Goal: Information Seeking & Learning: Check status

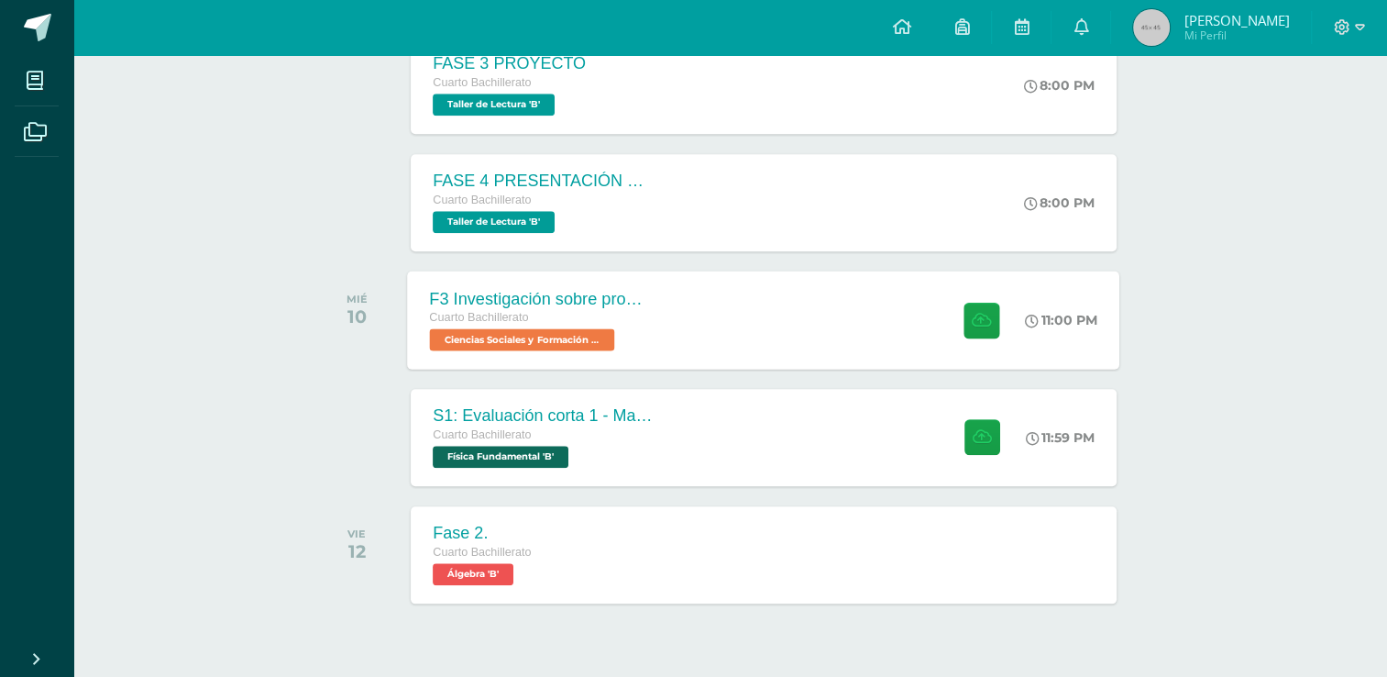
scroll to position [1865, 0]
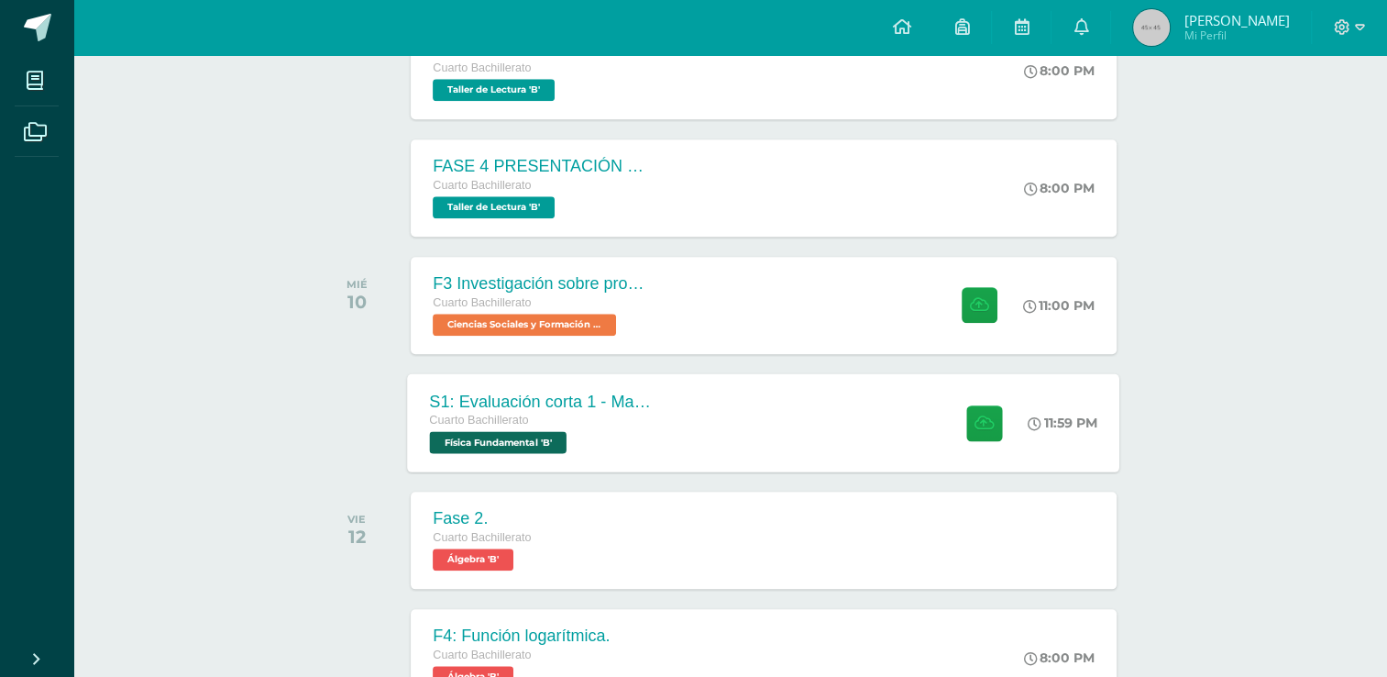
click at [532, 466] on div "S1: Evaluación corta 1 - Magnesitmo y principios básicos. Cuarto Bachillerato F…" at bounding box center [541, 422] width 267 height 98
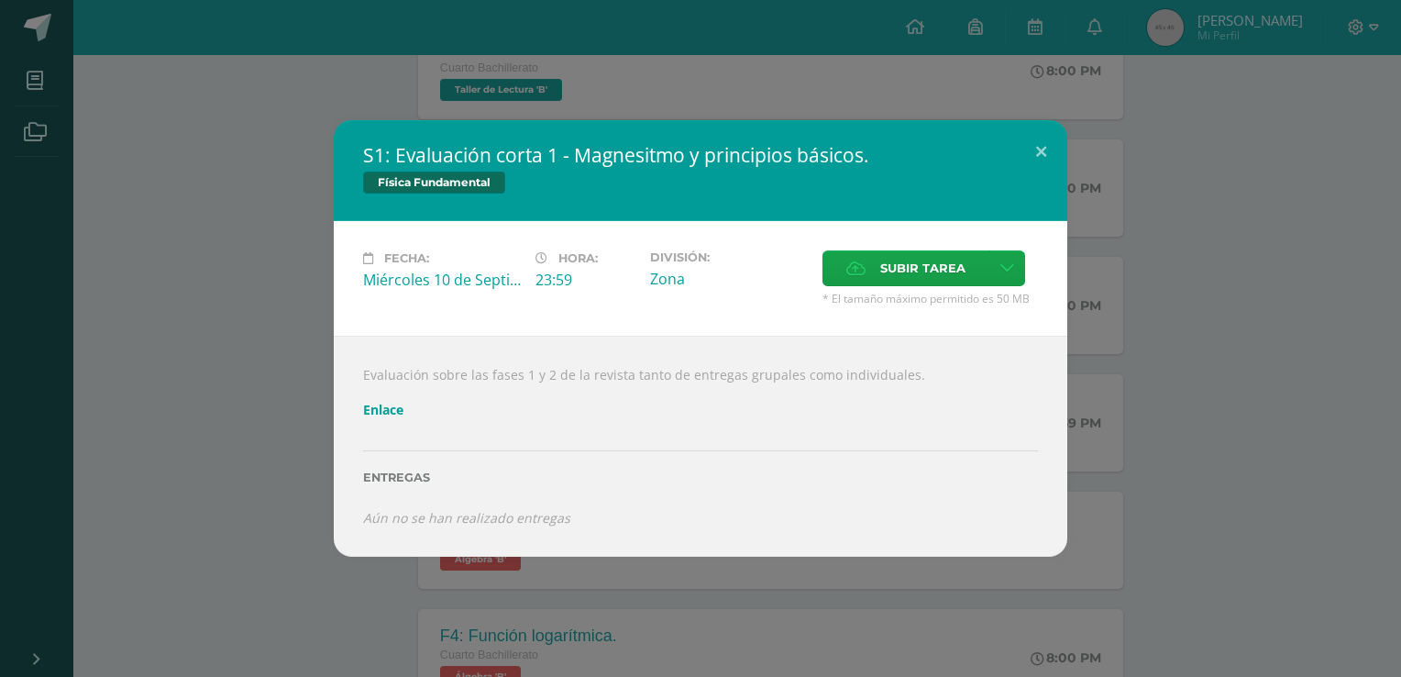
click at [400, 413] on link "Enlace" at bounding box center [383, 409] width 40 height 17
click at [1038, 149] on button at bounding box center [1041, 151] width 52 height 62
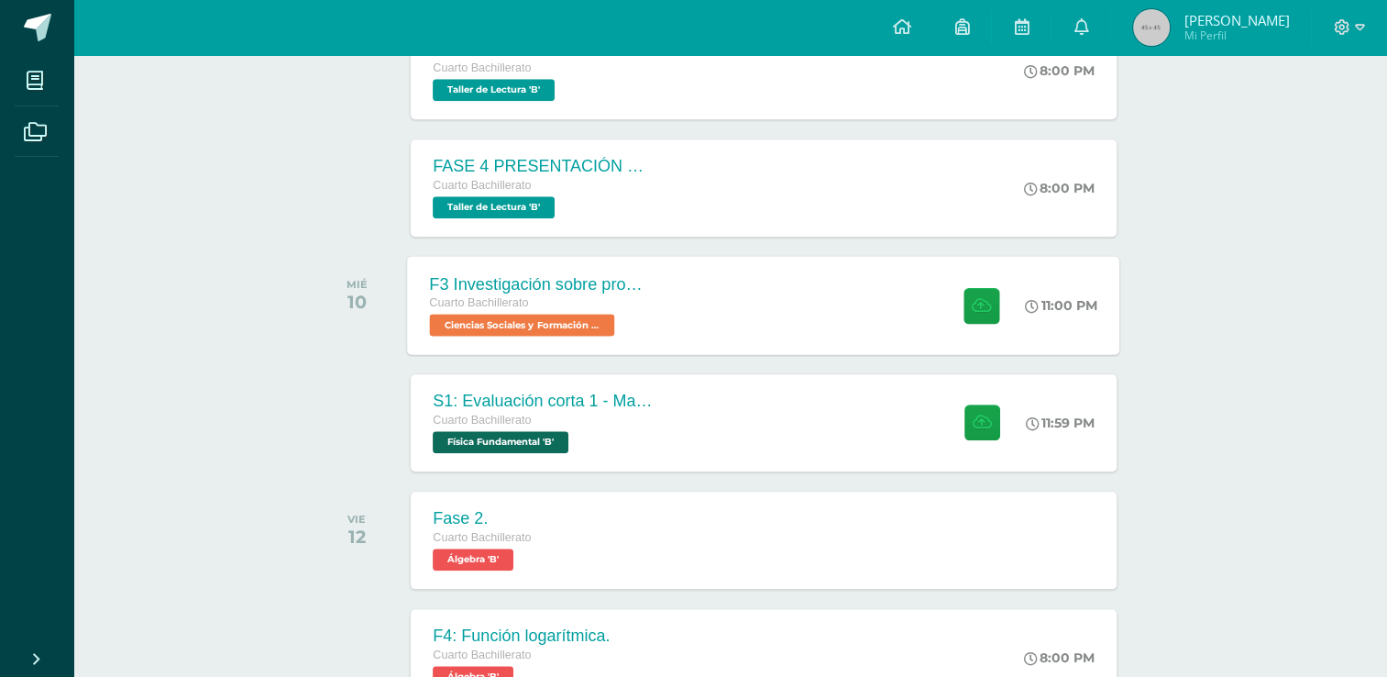
click at [710, 325] on div "F3 Investigación sobre problemas de salud mental como fenómeno social Cuarto Ba…" at bounding box center [764, 305] width 712 height 98
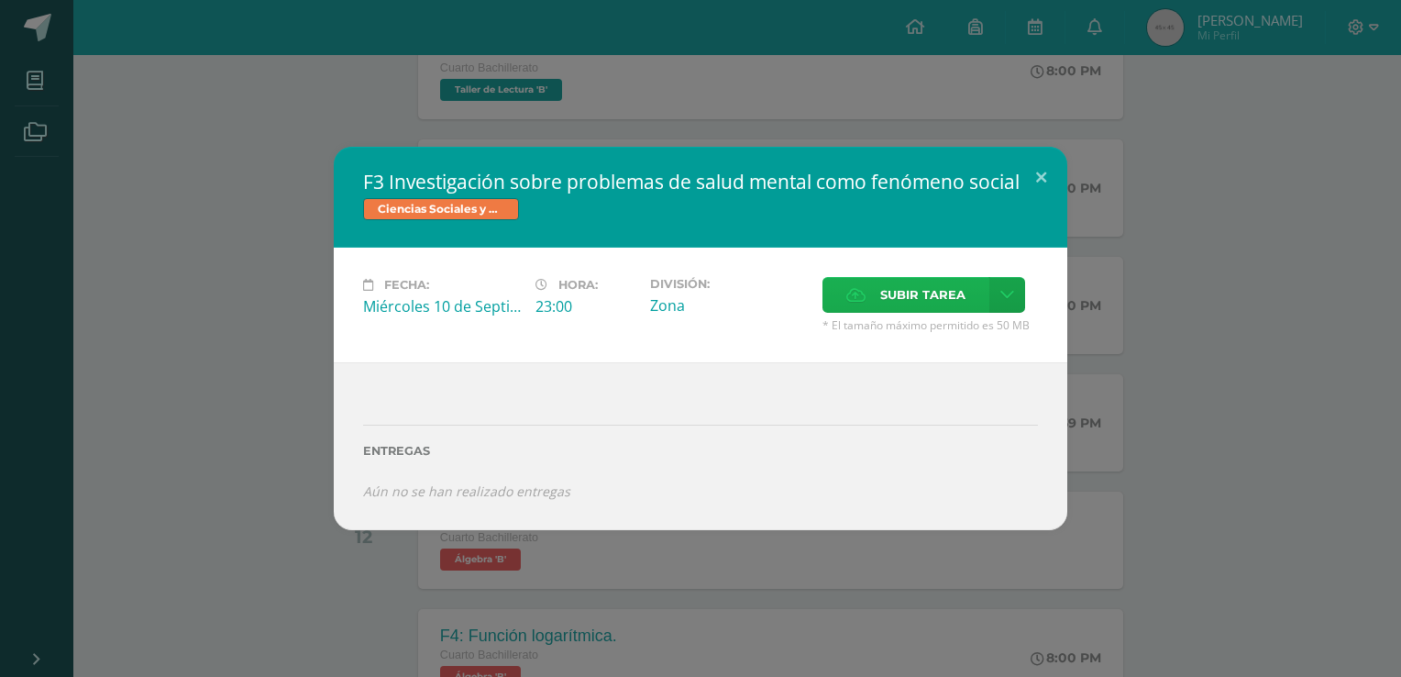
click at [879, 286] on label "Subir tarea" at bounding box center [905, 295] width 167 height 36
click at [0, 0] on input "Subir tarea" at bounding box center [0, 0] width 0 height 0
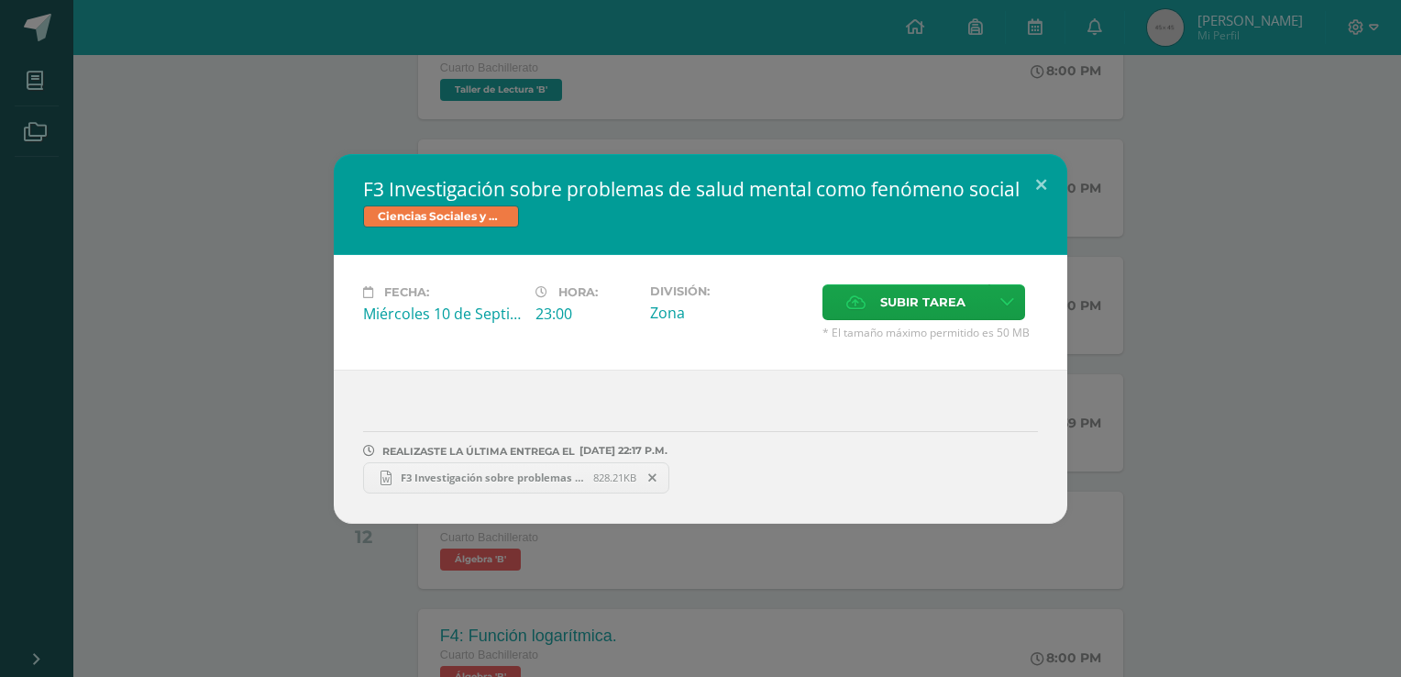
click at [491, 491] on link "F3 Investigación sobre problemas de salud mental como fenómeno social.docx 828.…" at bounding box center [516, 477] width 306 height 31
click at [1034, 185] on button at bounding box center [1041, 185] width 52 height 62
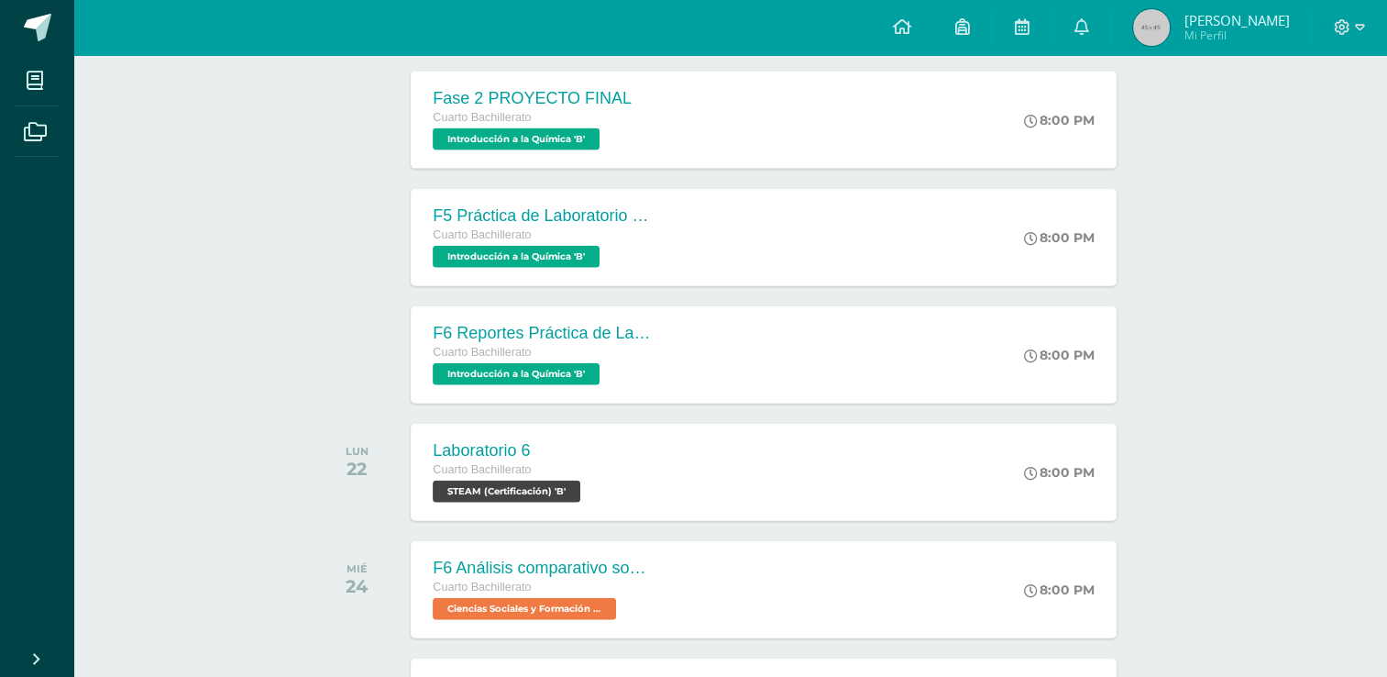
scroll to position [4165, 0]
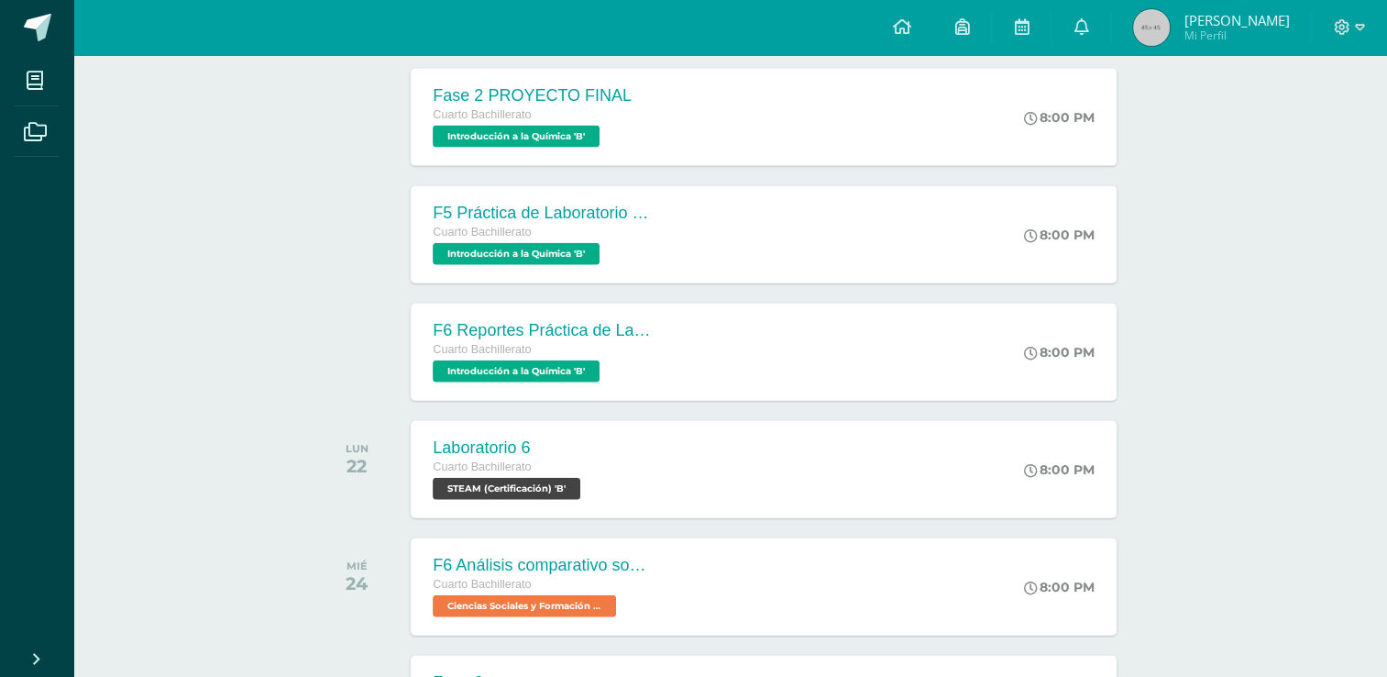
click at [1214, 24] on span "[PERSON_NAME]" at bounding box center [1235, 20] width 105 height 18
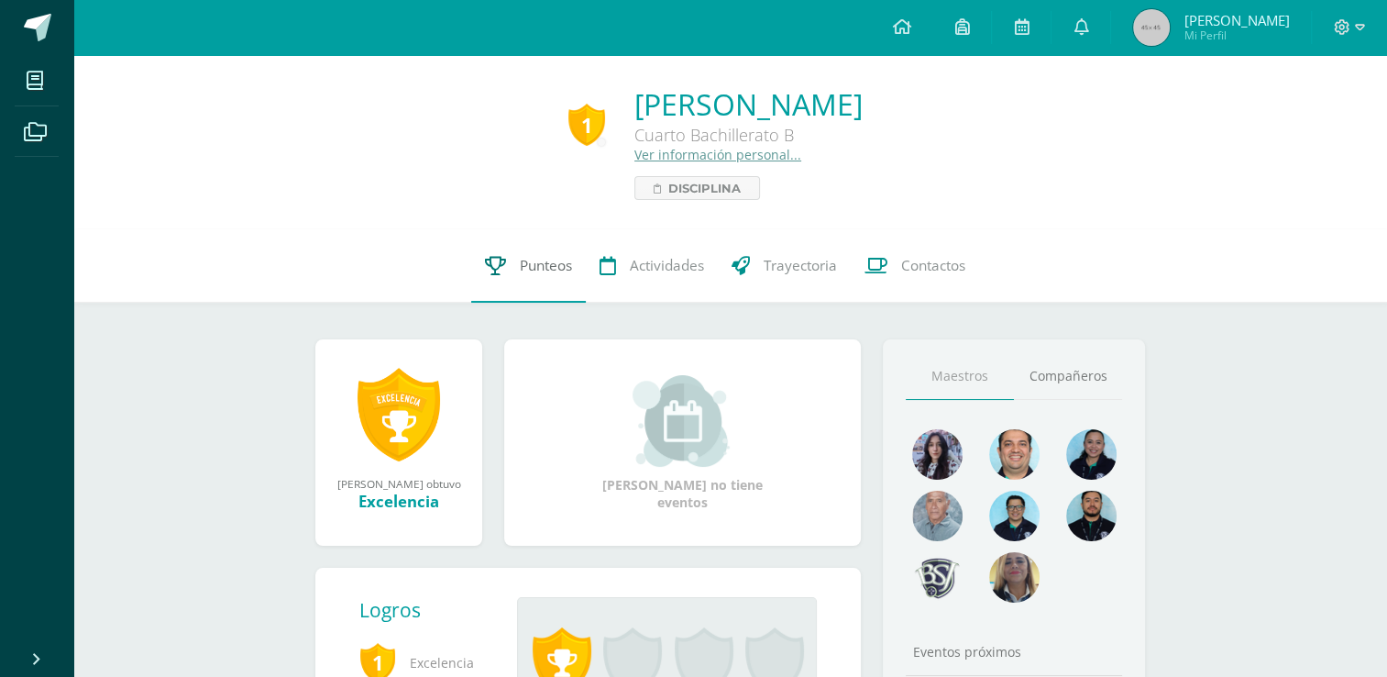
click at [529, 253] on link "Punteos" at bounding box center [528, 265] width 115 height 73
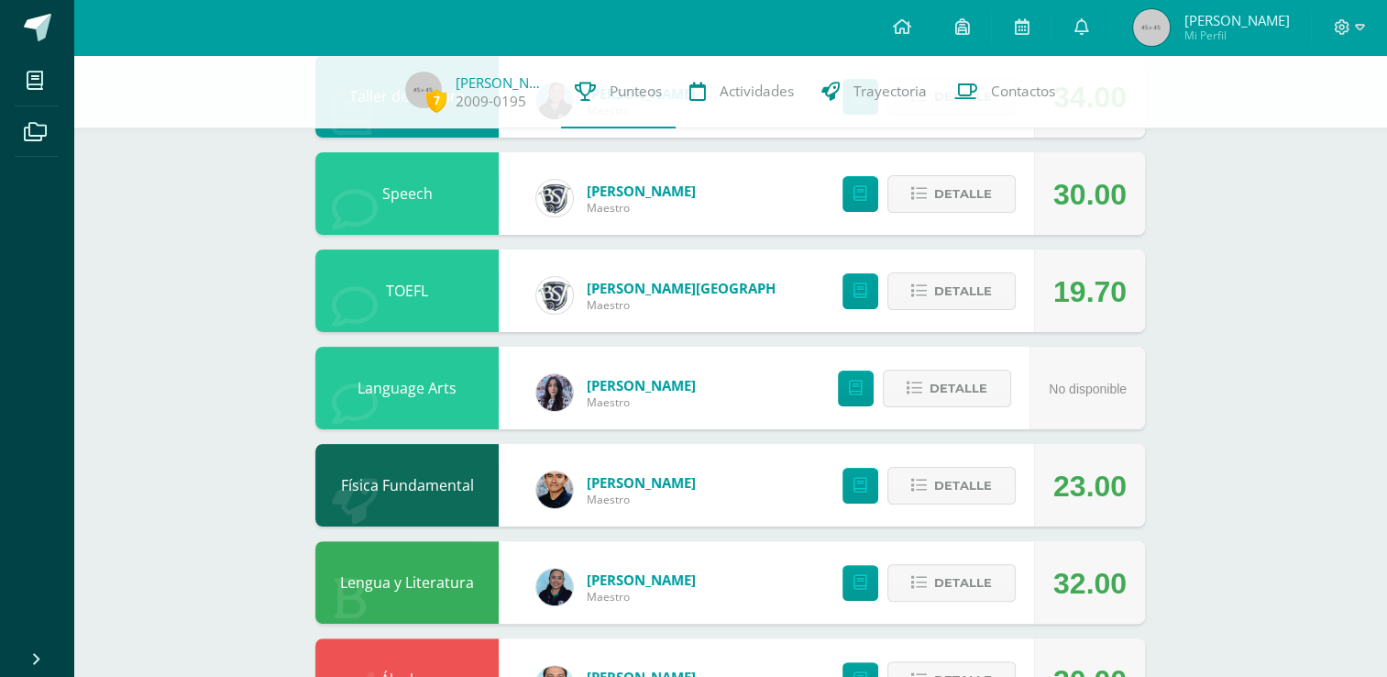
scroll to position [332, 0]
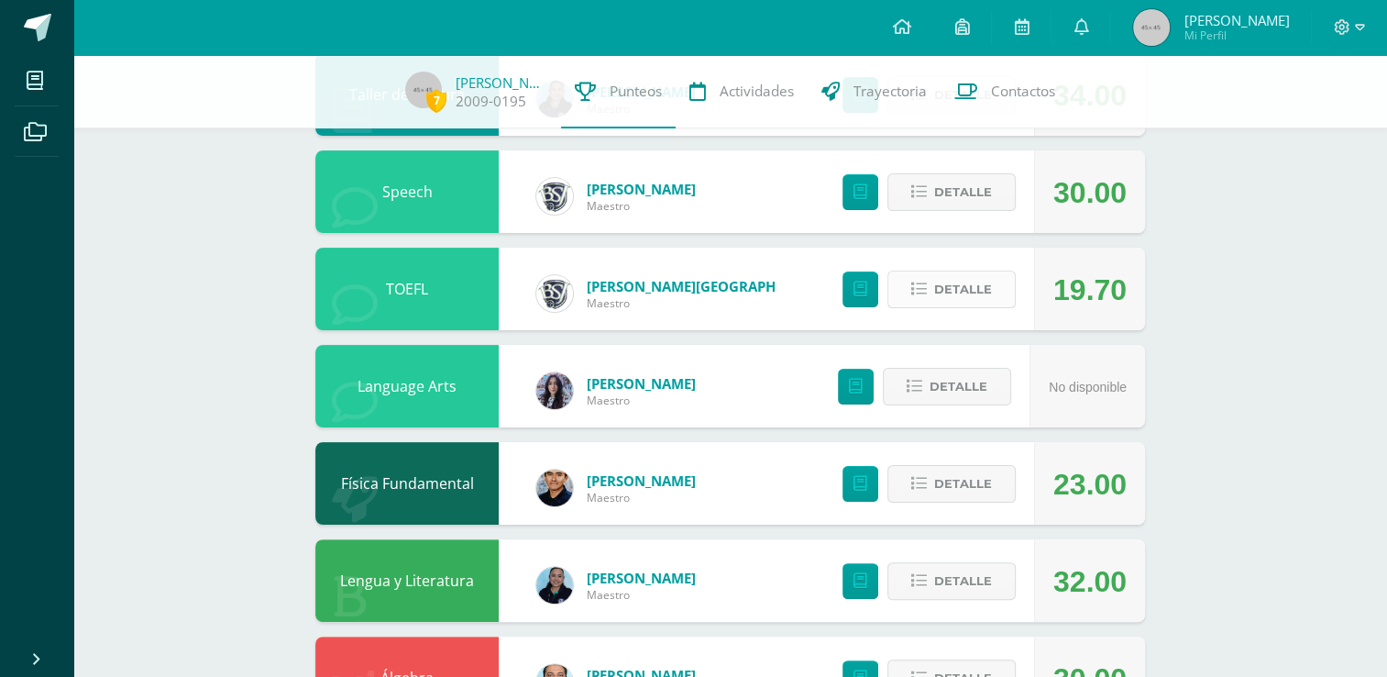
click at [900, 299] on button "Detalle" at bounding box center [951, 289] width 128 height 38
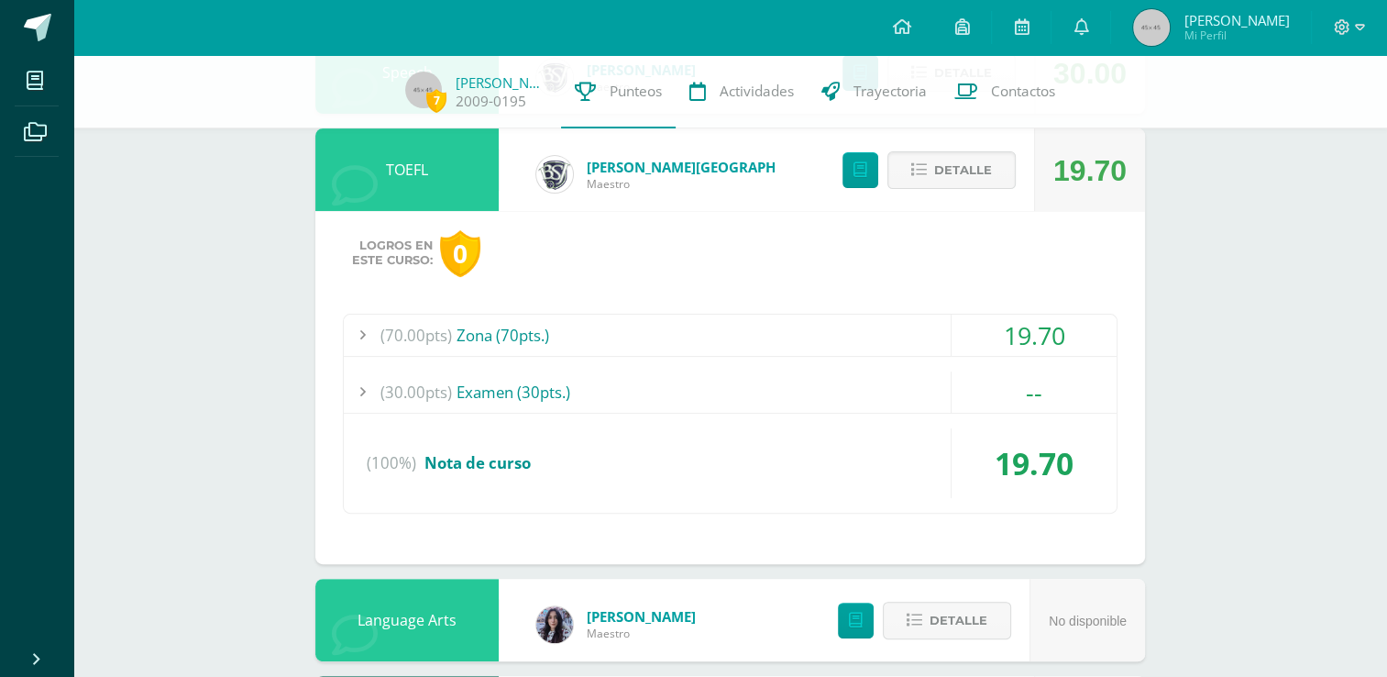
scroll to position [454, 0]
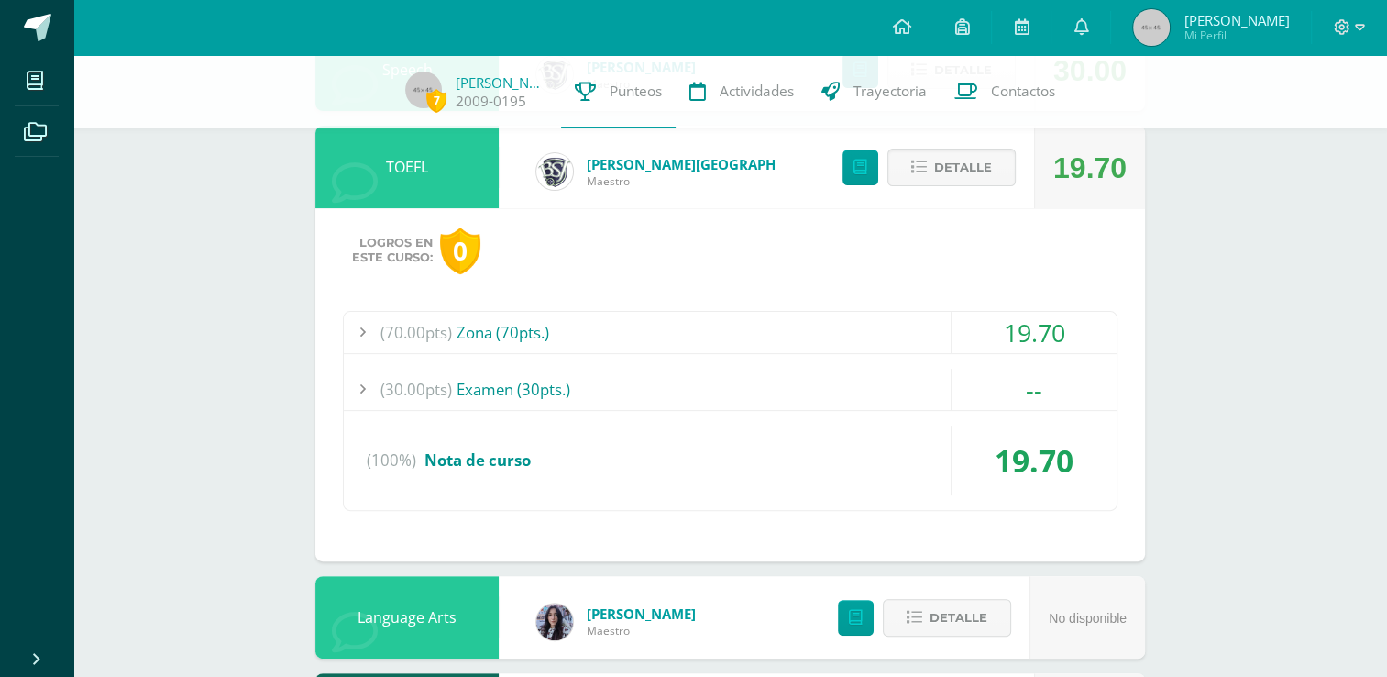
click at [552, 339] on div "(70.00pts) Zona (70pts.)" at bounding box center [730, 332] width 773 height 41
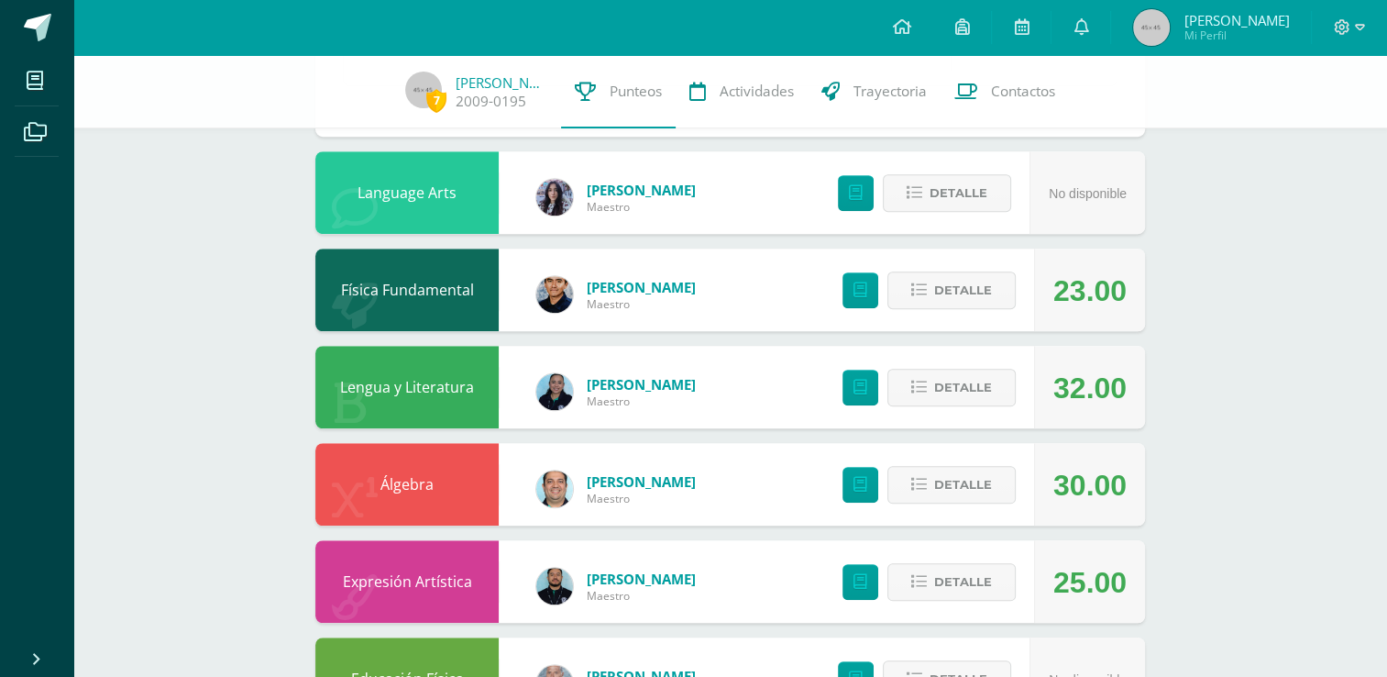
scroll to position [1187, 0]
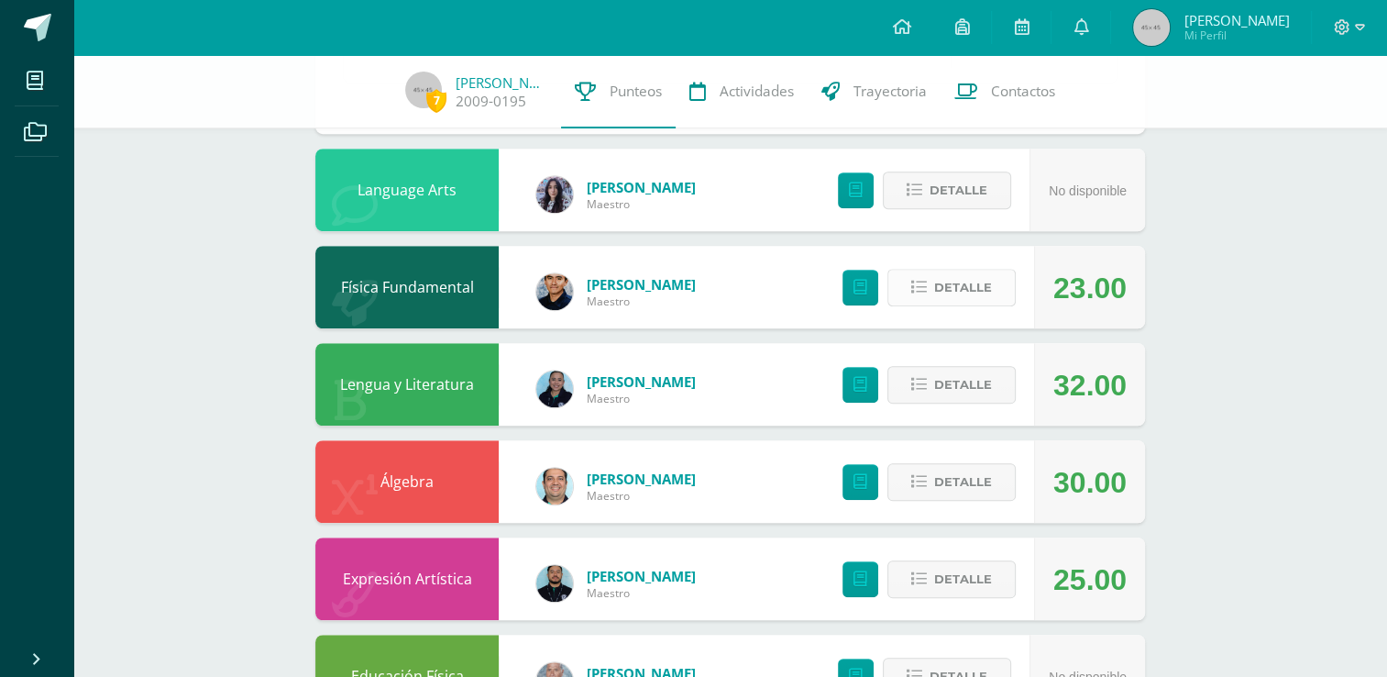
click at [931, 284] on button "Detalle" at bounding box center [951, 288] width 128 height 38
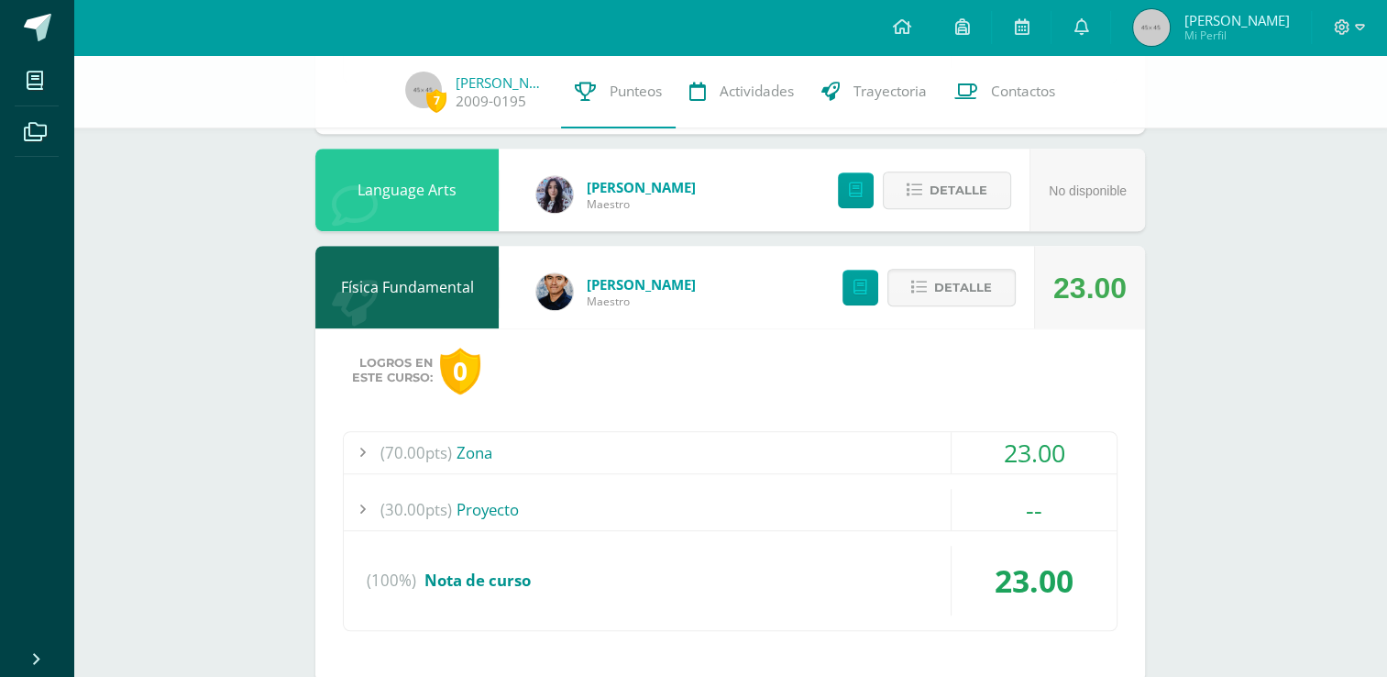
click at [537, 435] on div "(70.00pts) Zona" at bounding box center [730, 452] width 773 height 41
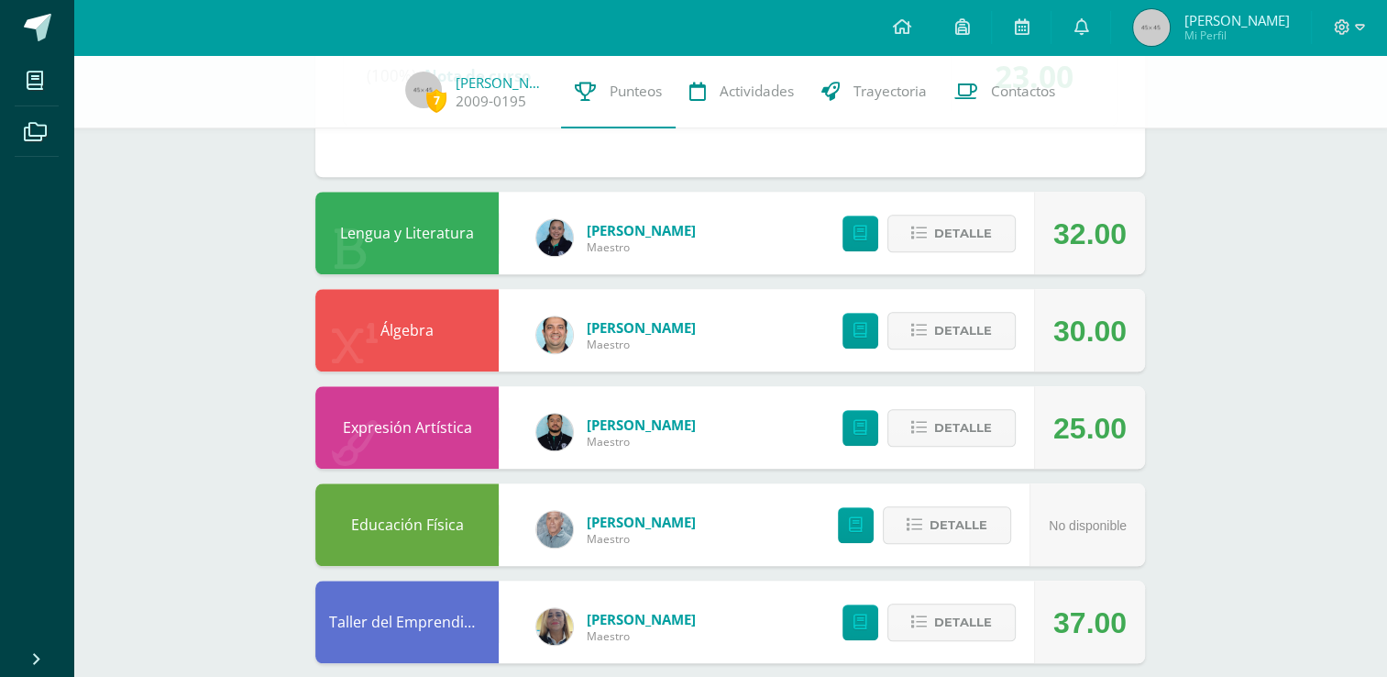
scroll to position [1650, 0]
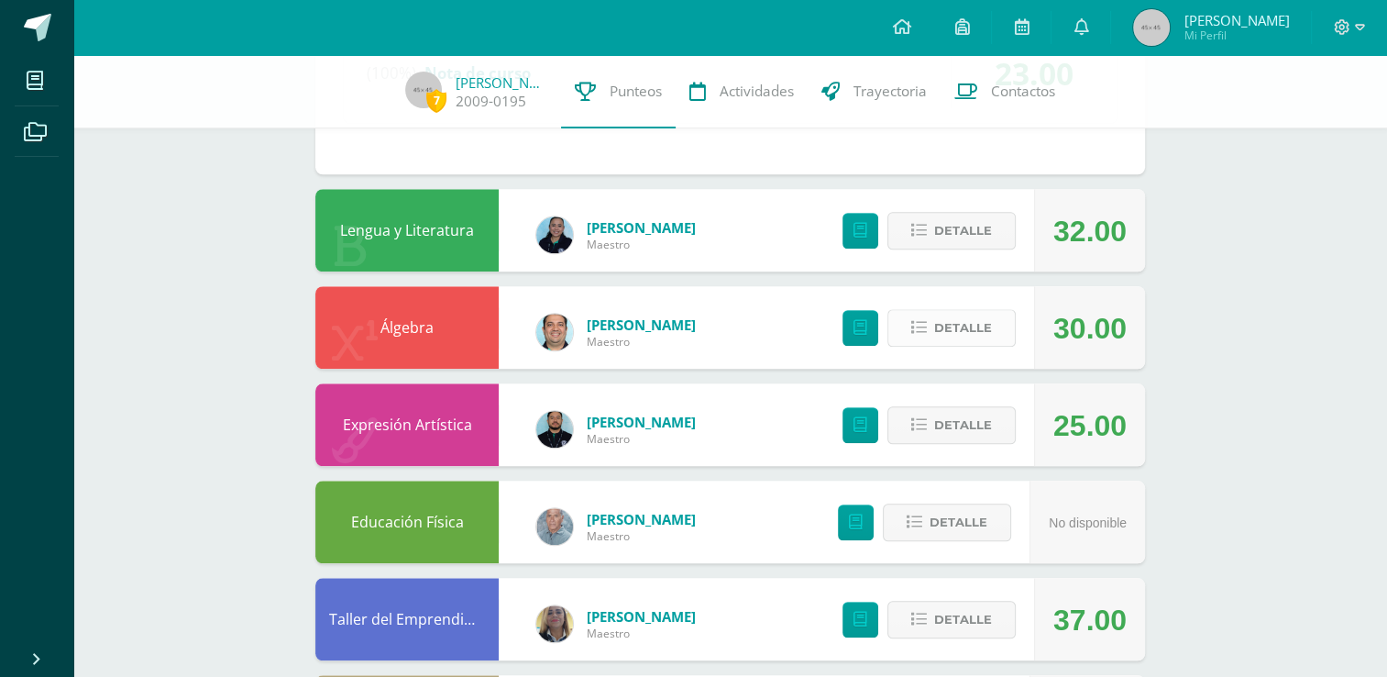
click at [916, 336] on button "Detalle" at bounding box center [951, 328] width 128 height 38
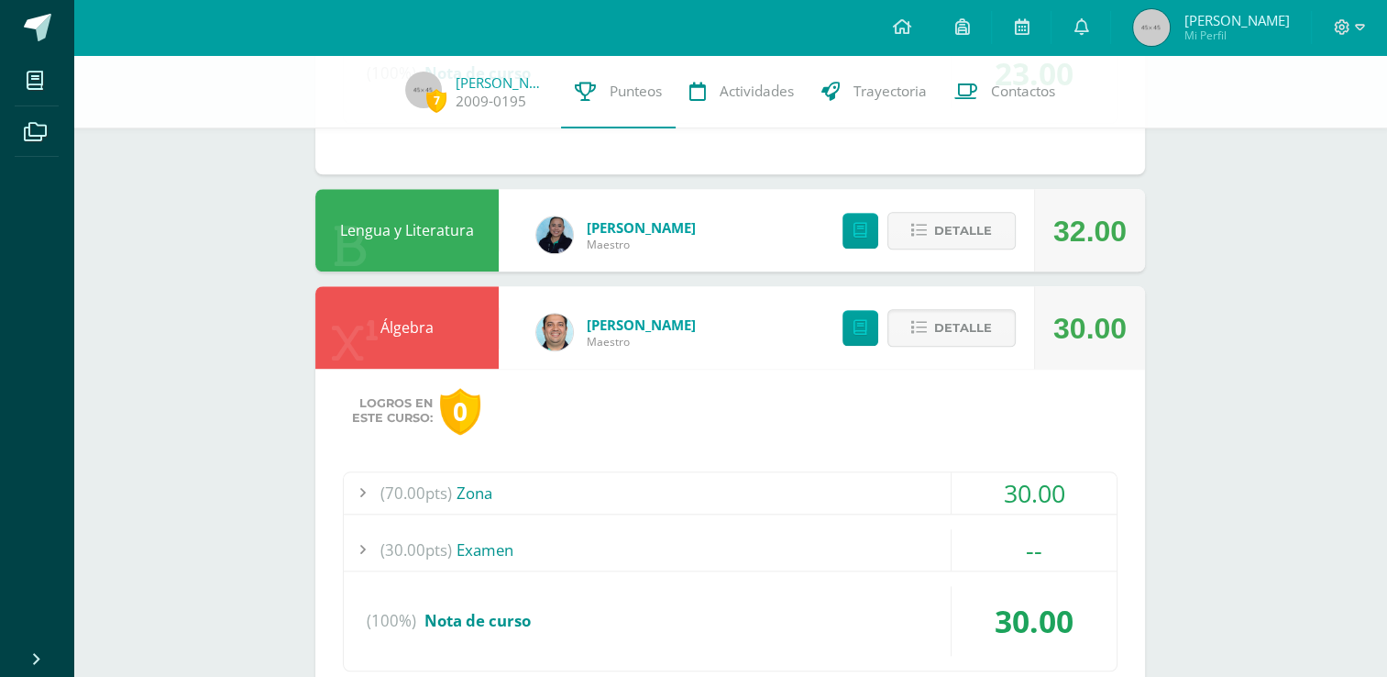
click at [501, 486] on div "(70.00pts) Zona" at bounding box center [730, 492] width 773 height 41
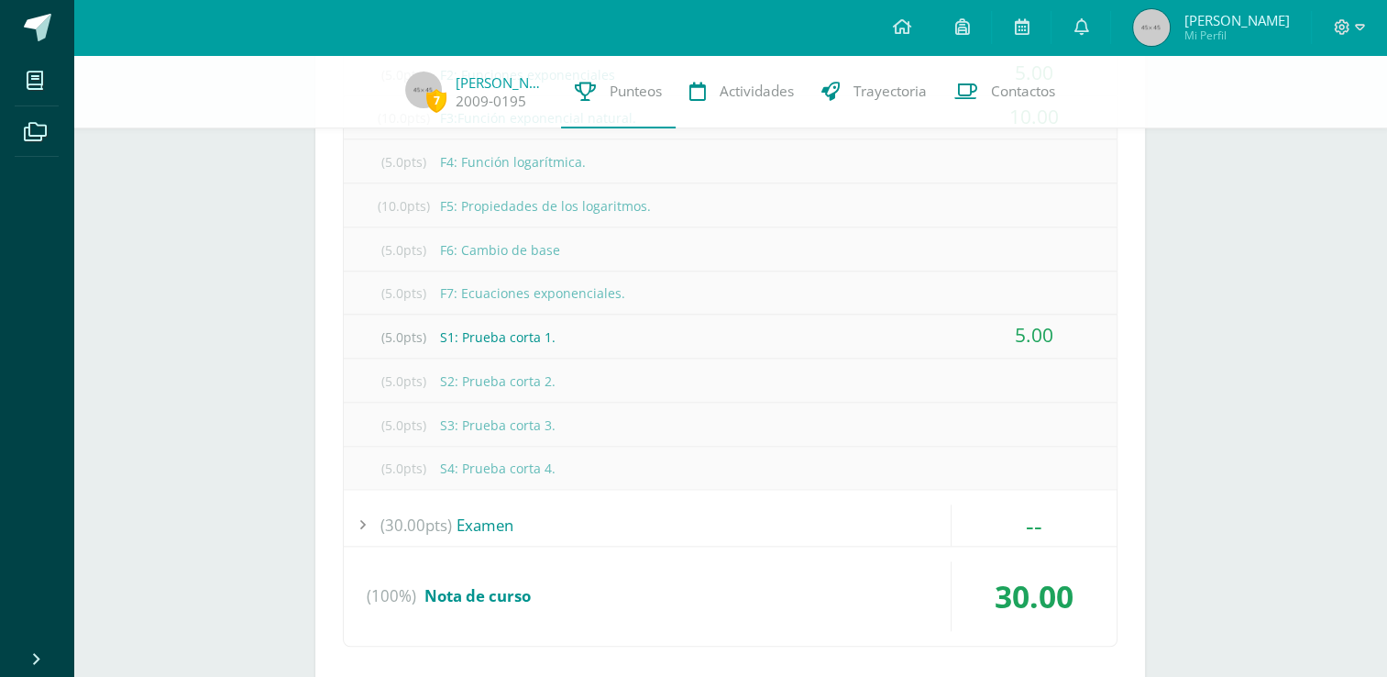
scroll to position [1894, 0]
click at [469, 517] on div "(30.00pts) Examen" at bounding box center [730, 523] width 773 height 41
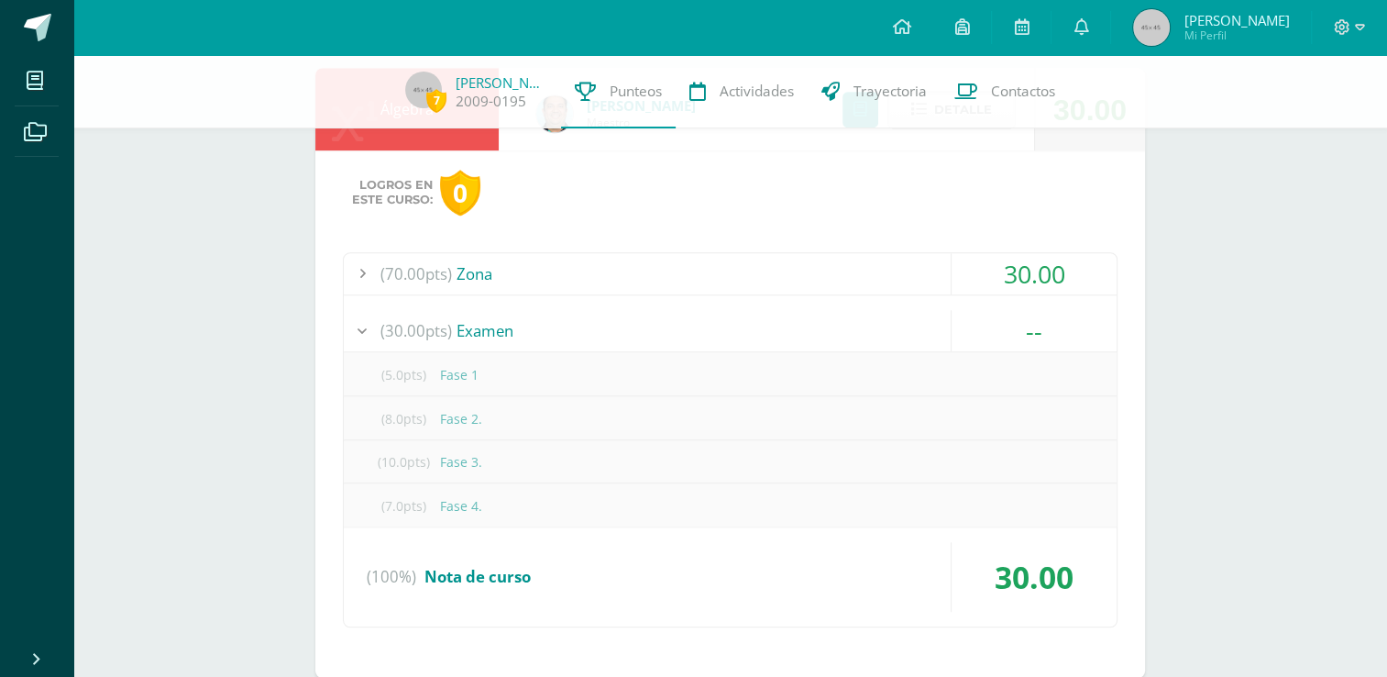
scroll to position [1602, 0]
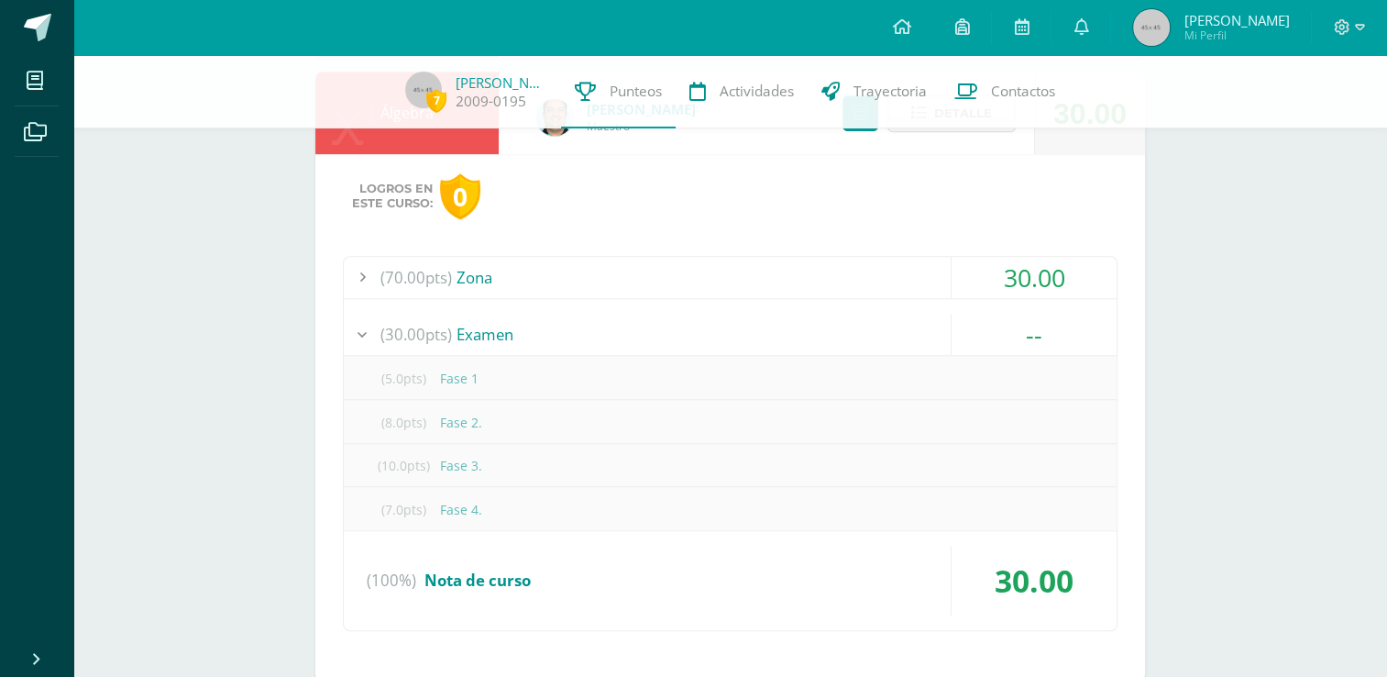
click at [619, 276] on div "(70.00pts) Zona" at bounding box center [730, 277] width 773 height 41
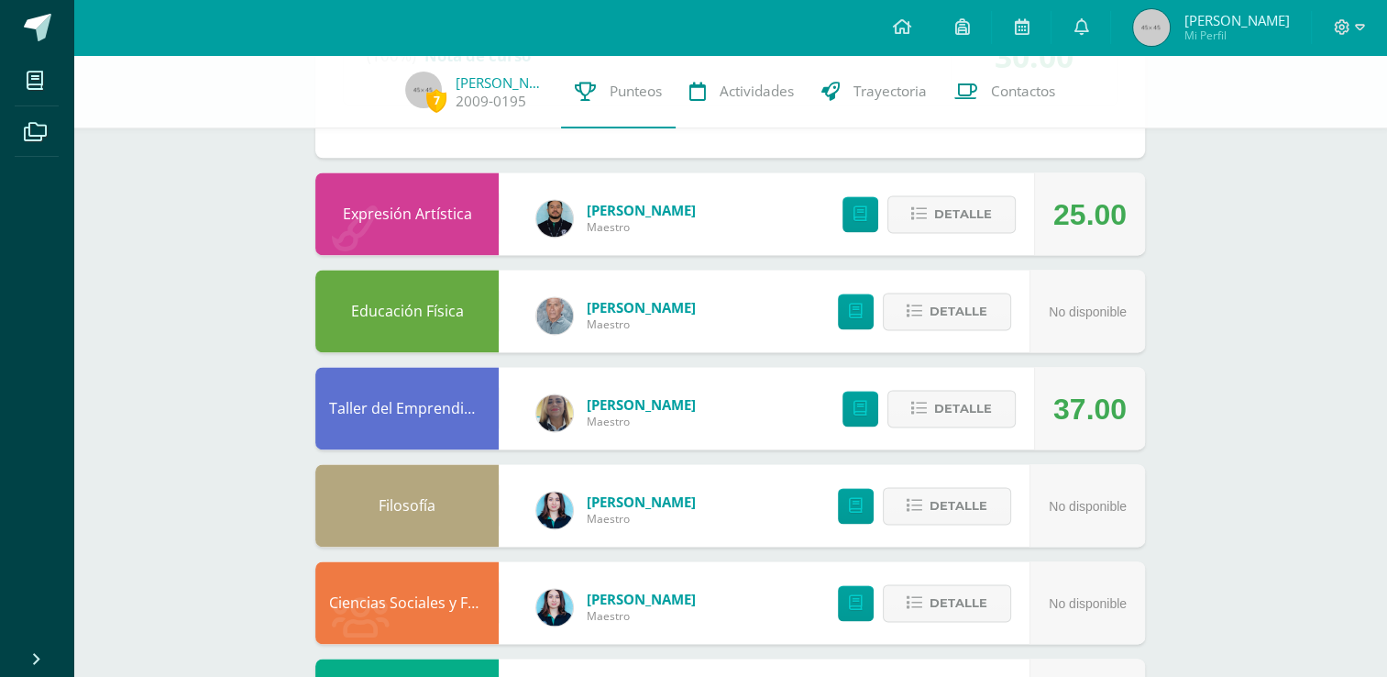
scroll to position [2434, 0]
click at [929, 218] on button "Detalle" at bounding box center [951, 213] width 128 height 38
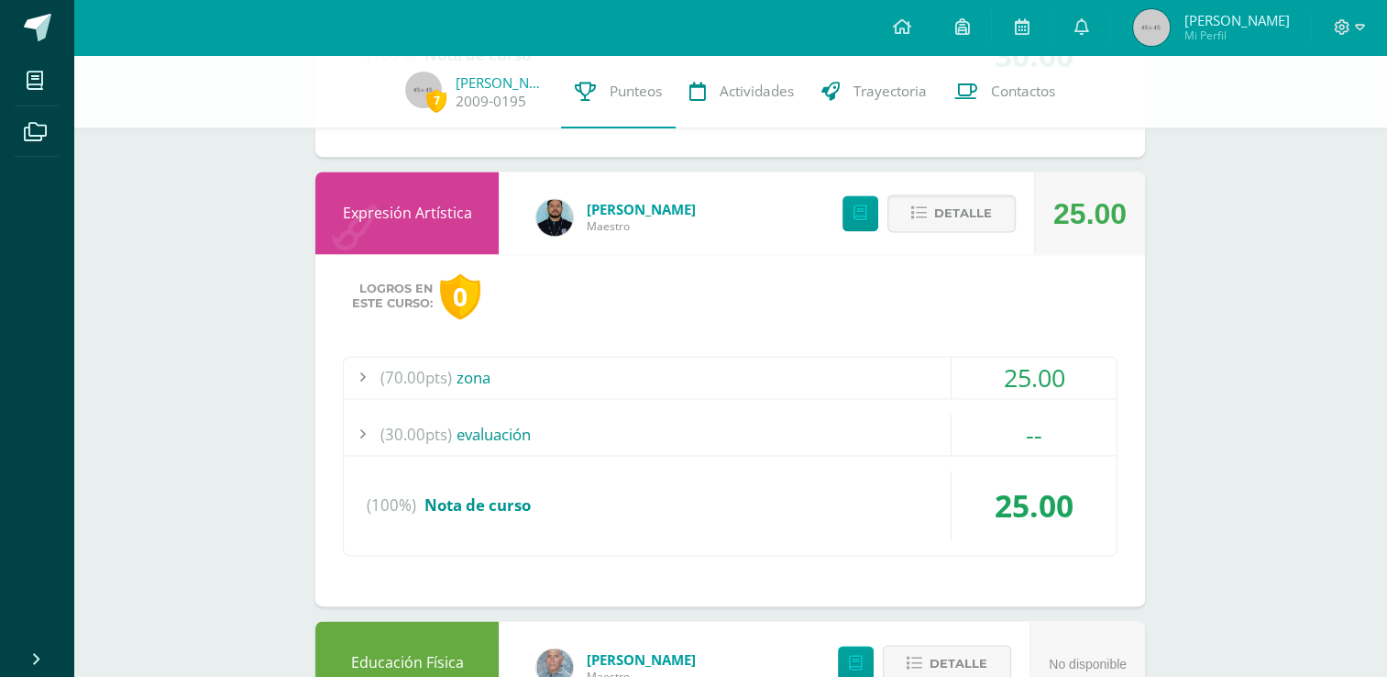
click at [557, 380] on div "(70.00pts) zona" at bounding box center [730, 377] width 773 height 41
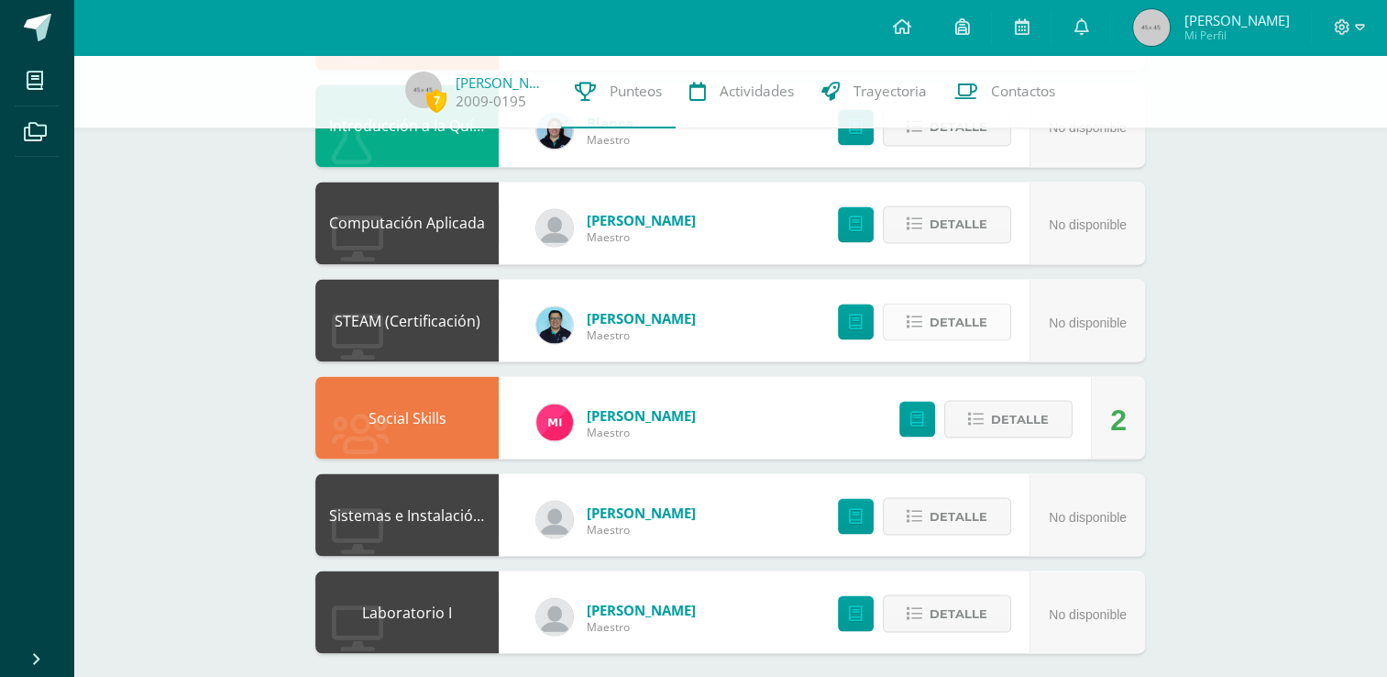
scroll to position [3191, 0]
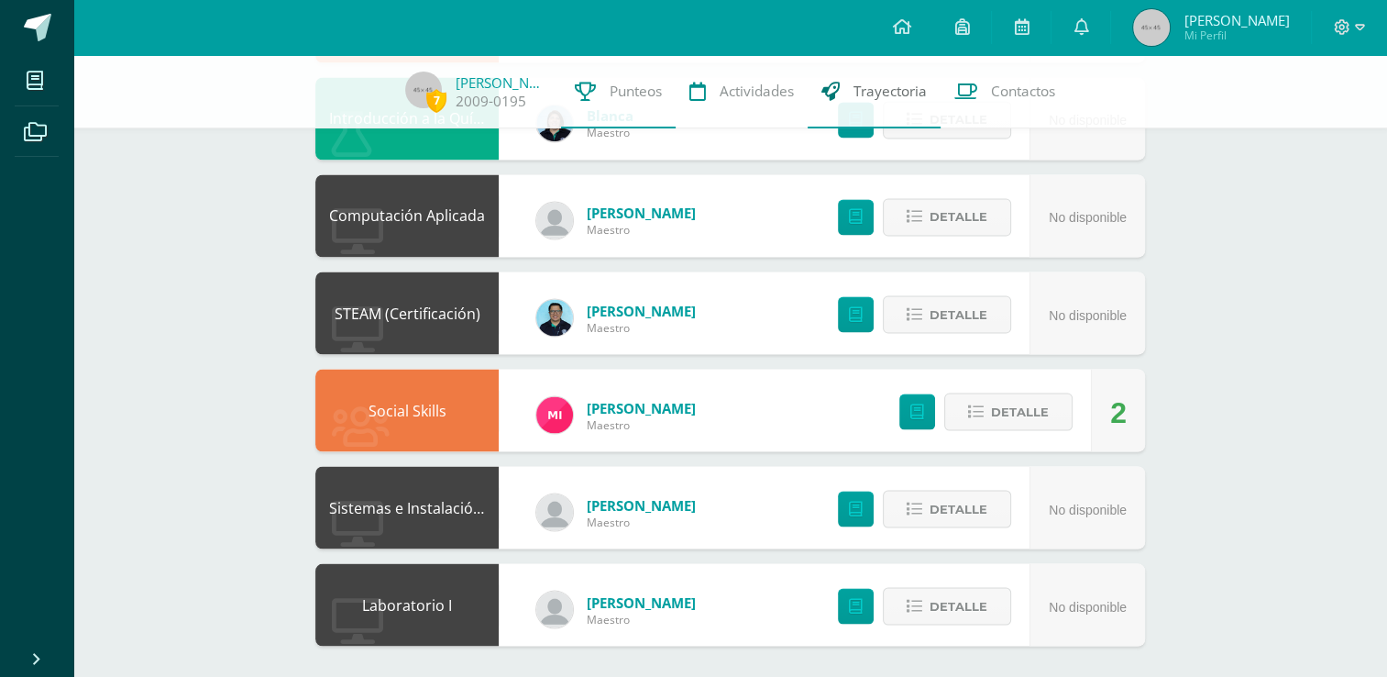
click at [920, 101] on link "Trayectoria" at bounding box center [874, 91] width 133 height 73
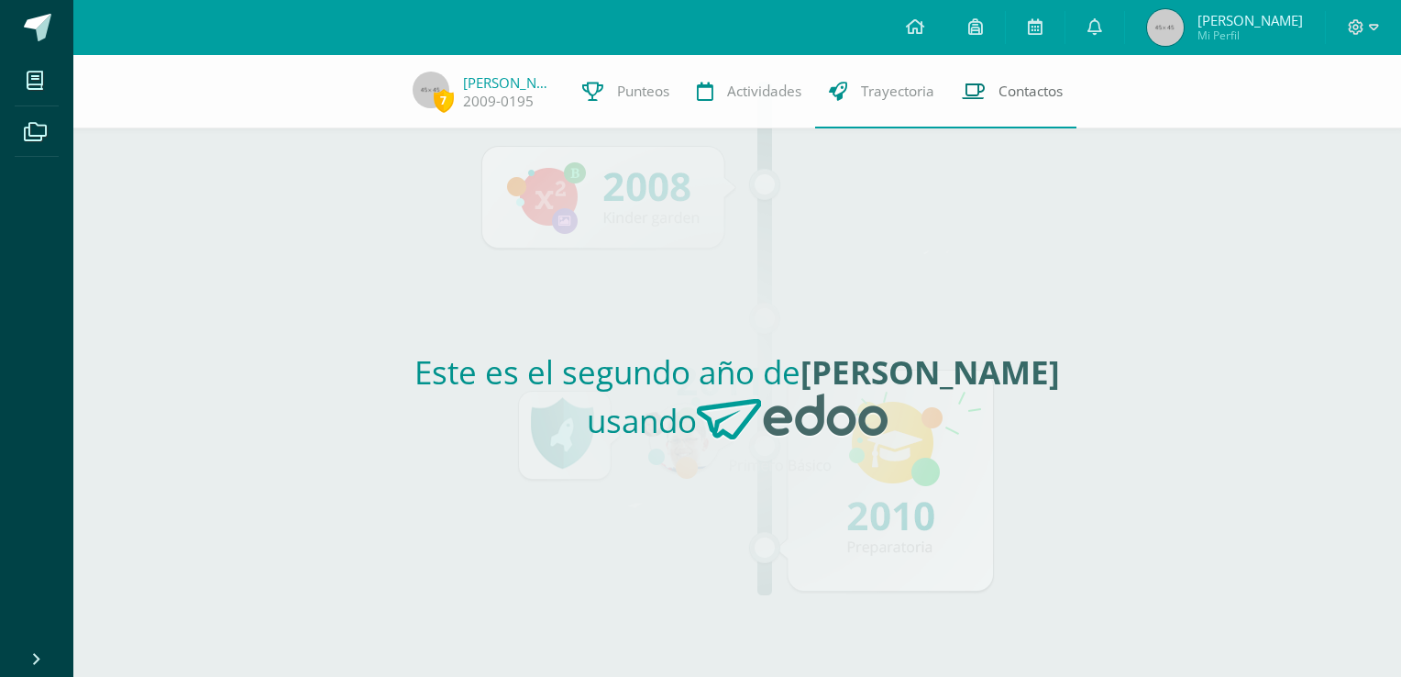
click at [1008, 102] on link "Contactos" at bounding box center [1012, 91] width 128 height 73
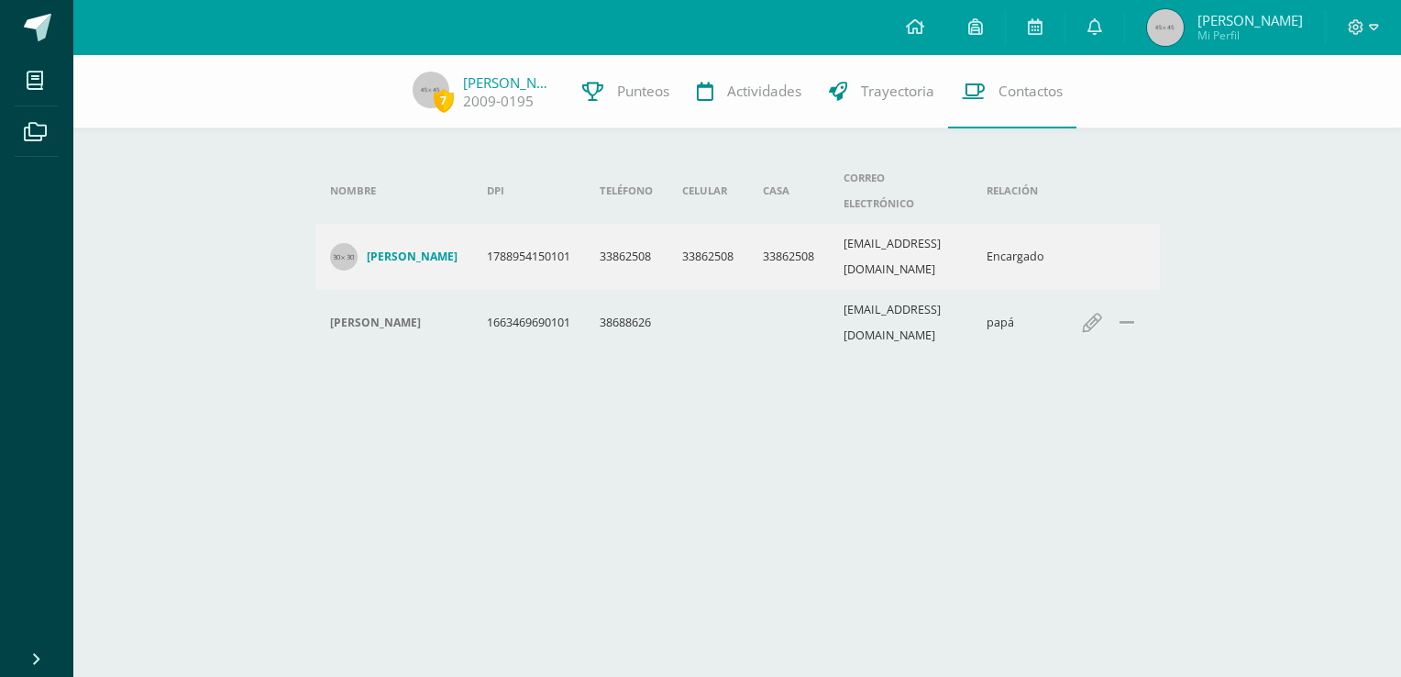
click at [388, 249] on h4 "[PERSON_NAME]" at bounding box center [412, 256] width 91 height 15
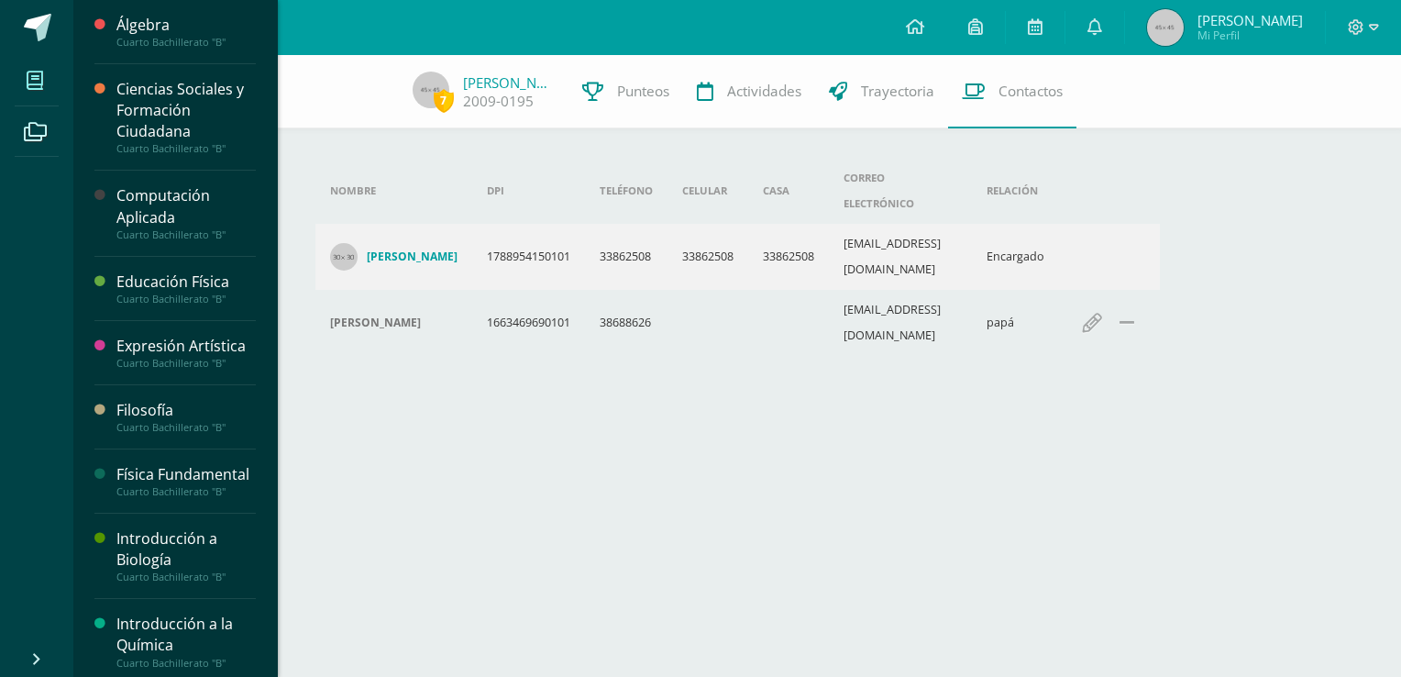
click at [42, 81] on icon at bounding box center [35, 81] width 17 height 18
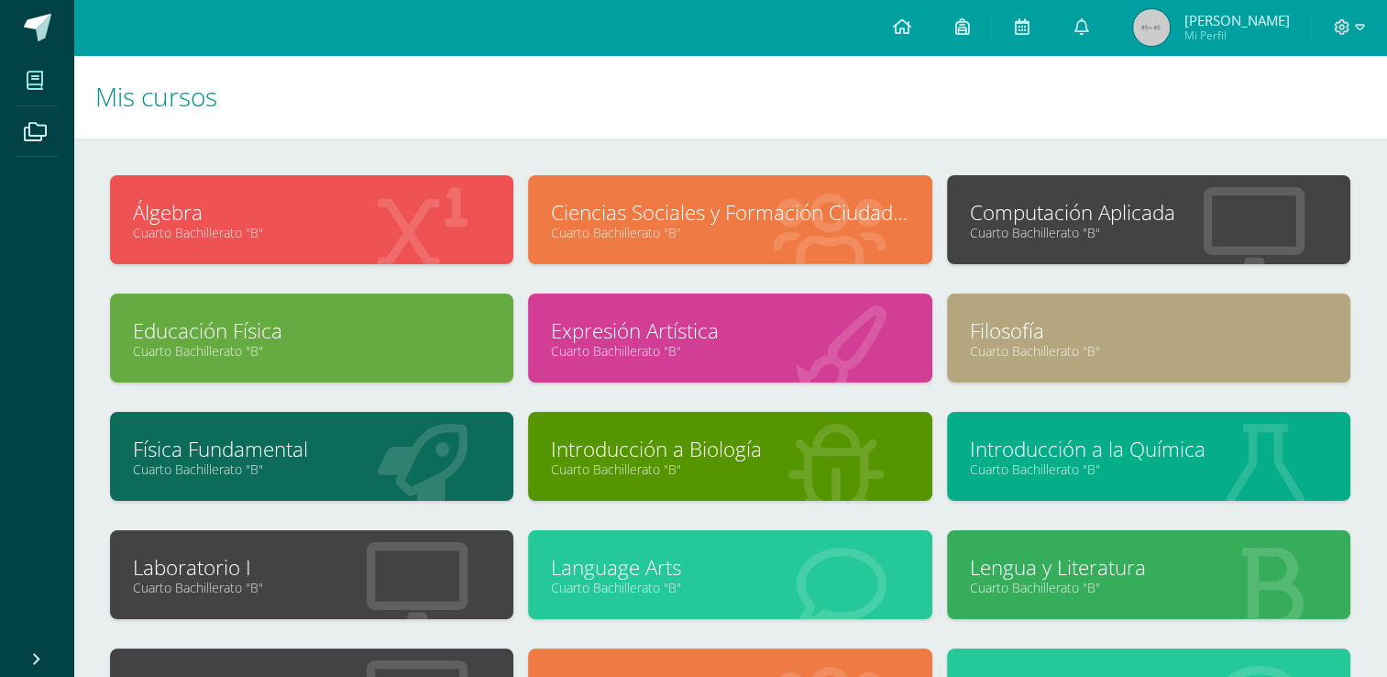
click at [1206, 29] on span "Mi Perfil" at bounding box center [1235, 36] width 105 height 16
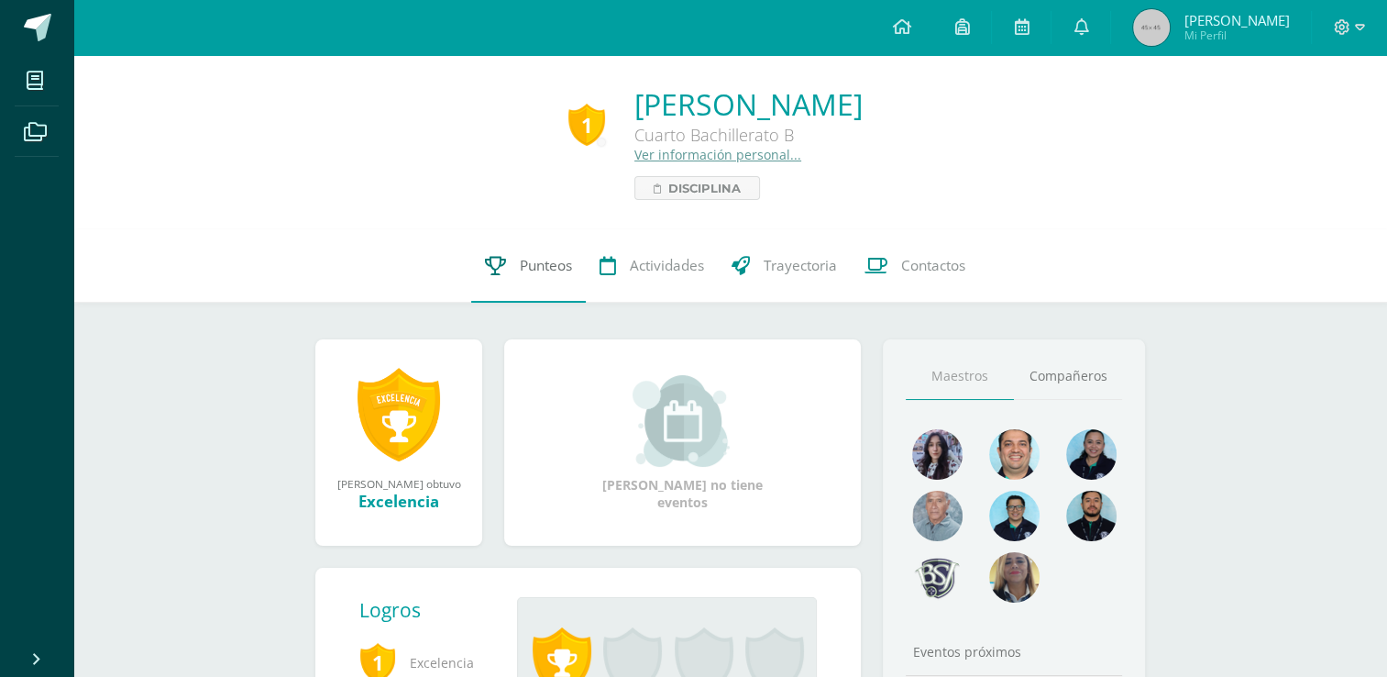
click at [539, 269] on span "Punteos" at bounding box center [546, 265] width 52 height 19
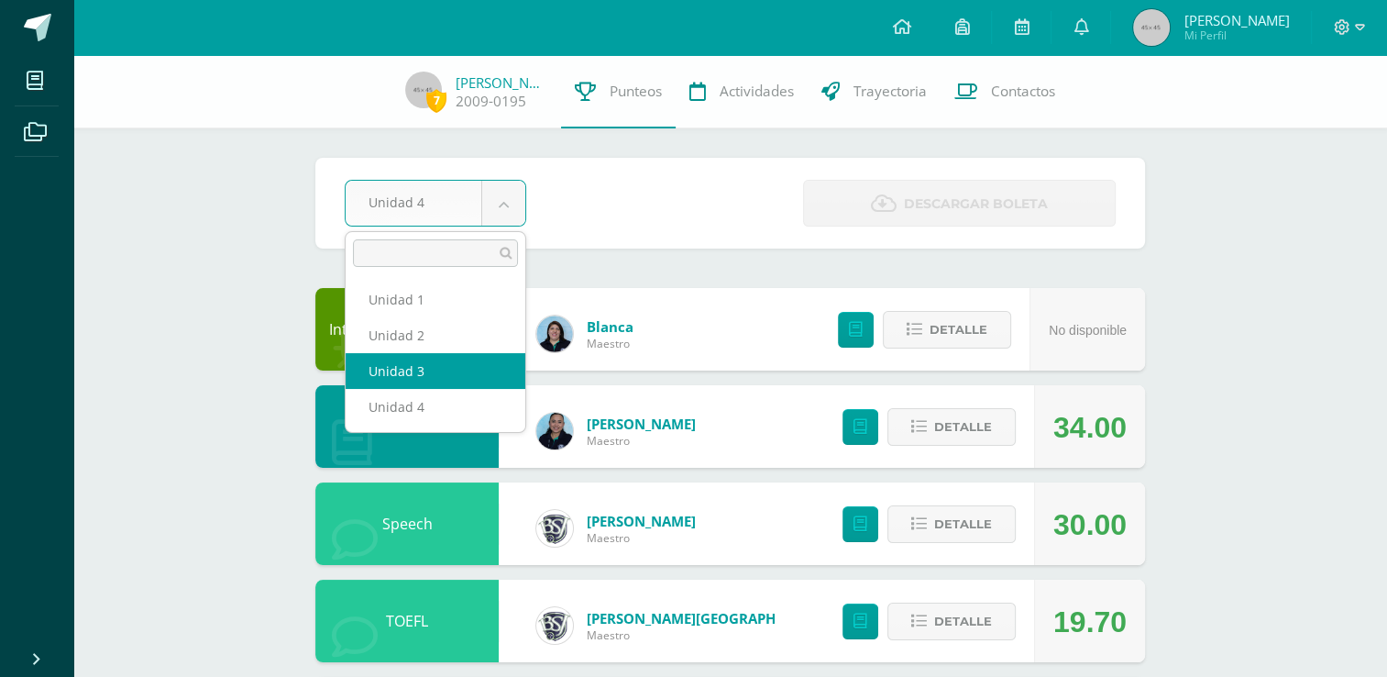
select select "Unidad 3"
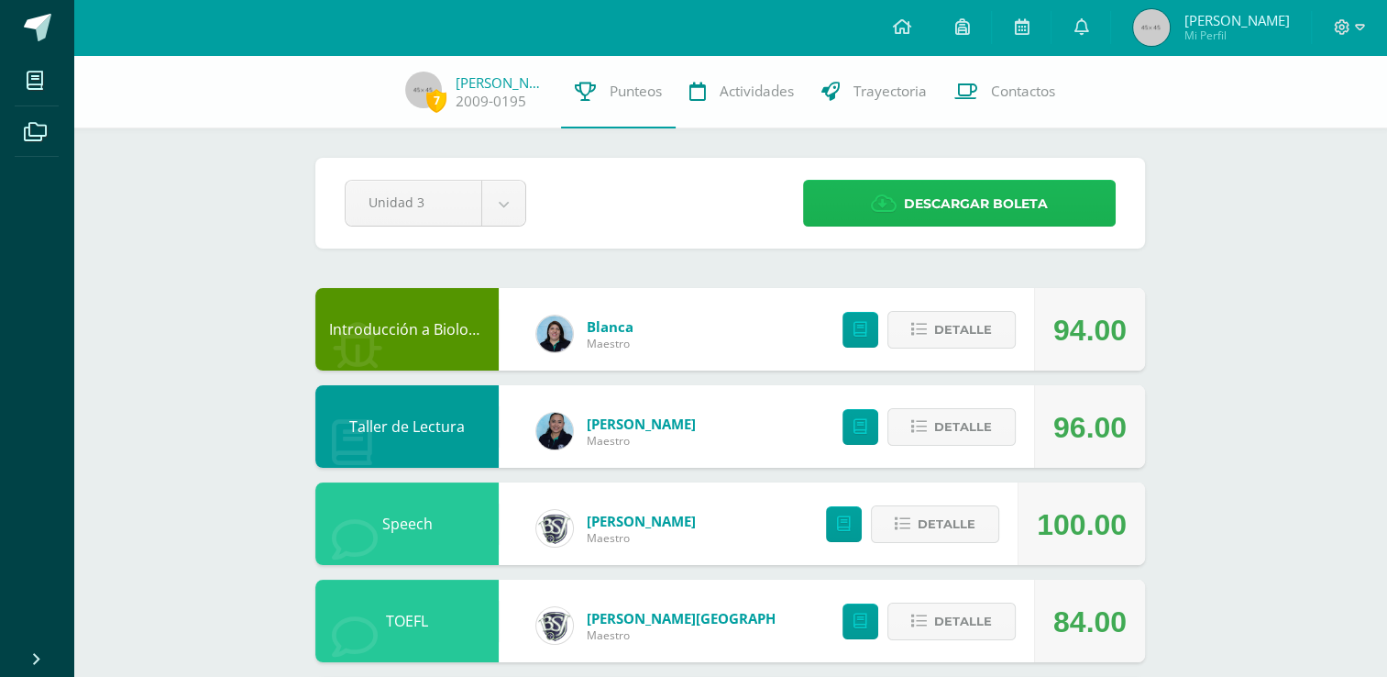
click at [982, 207] on span "Descargar boleta" at bounding box center [976, 204] width 144 height 45
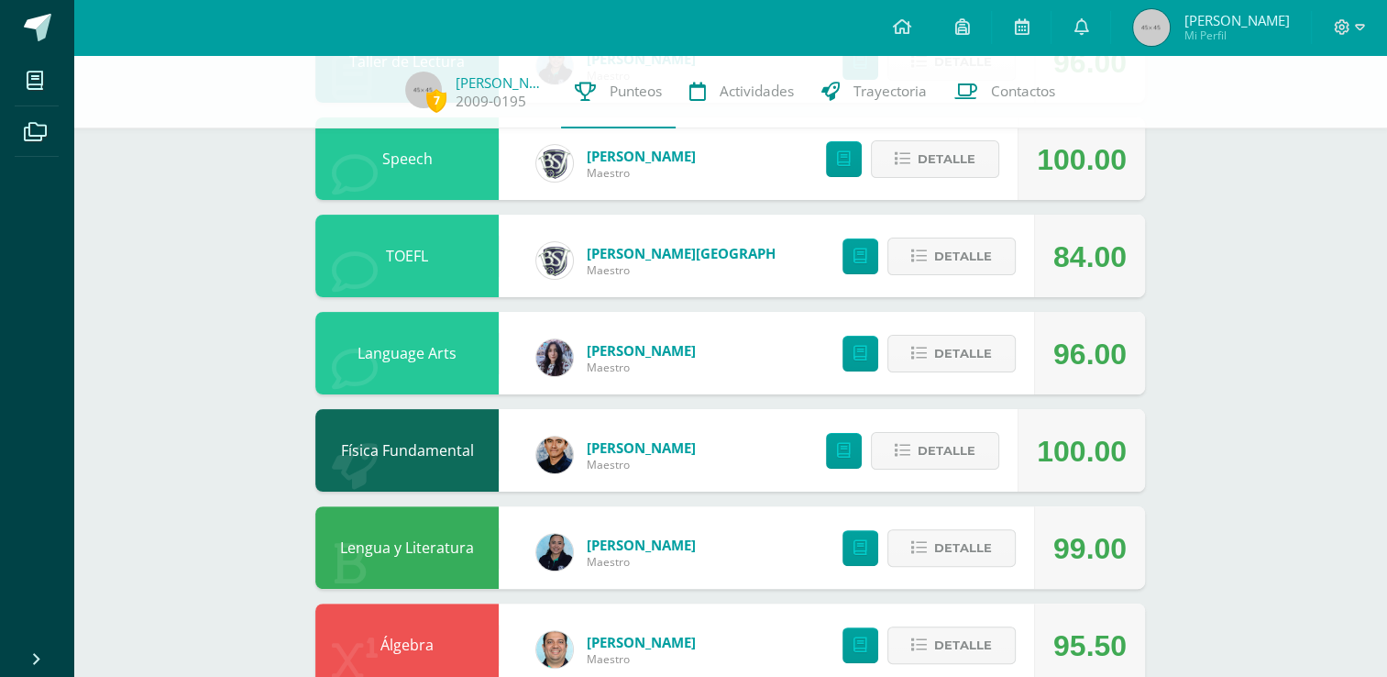
scroll to position [366, 0]
click at [906, 255] on button "Detalle" at bounding box center [951, 256] width 128 height 38
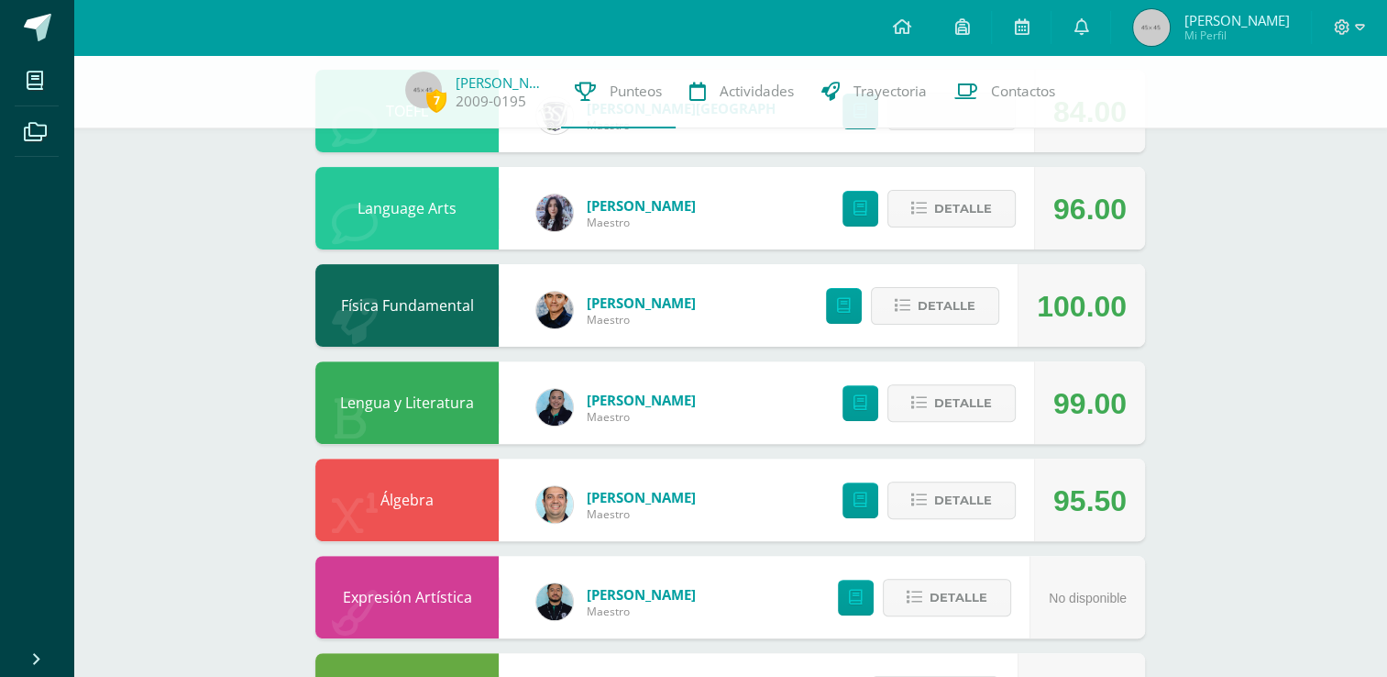
scroll to position [513, 0]
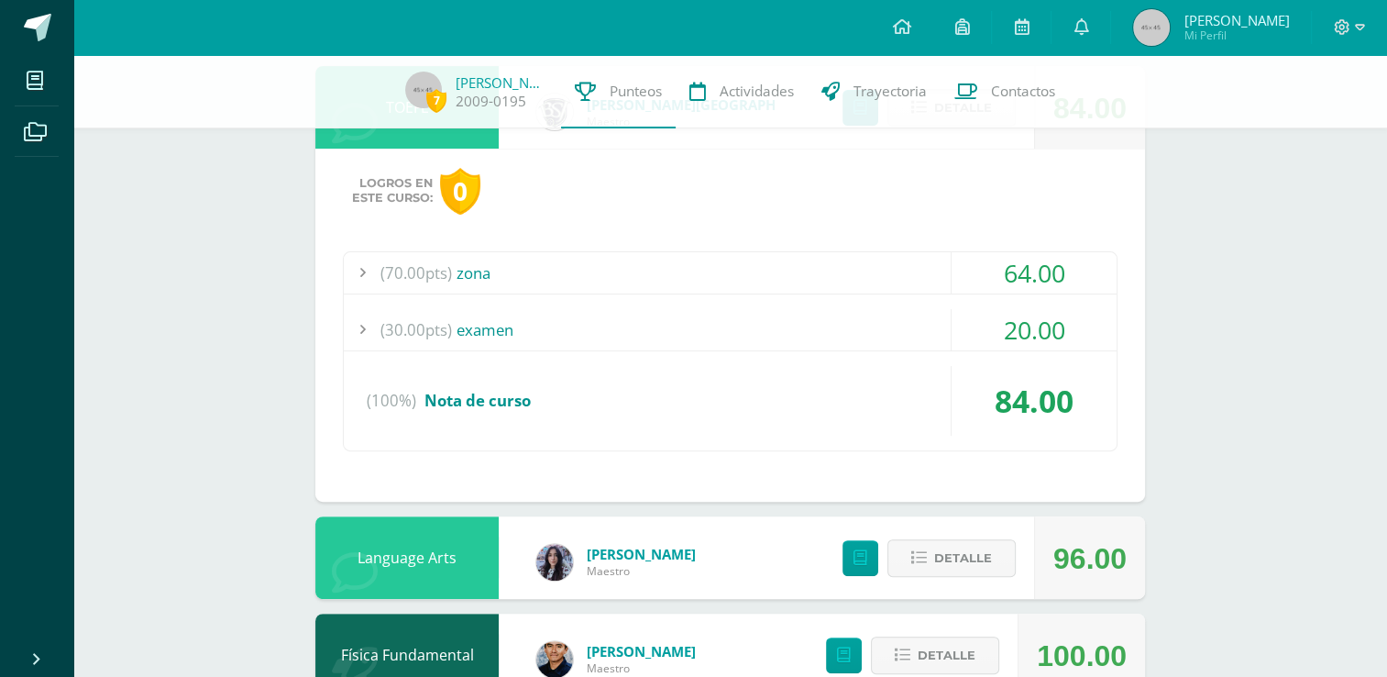
click at [599, 267] on div "(70.00pts) zona" at bounding box center [730, 272] width 773 height 41
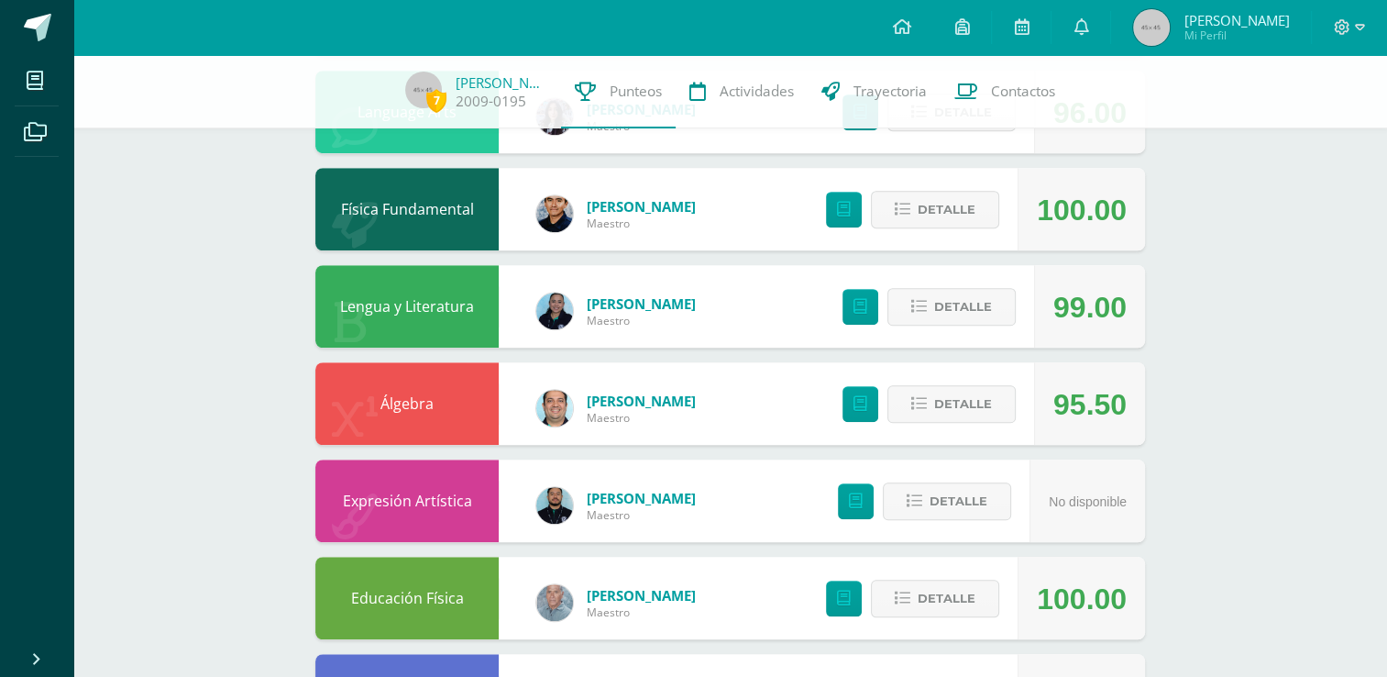
scroll to position [1269, 0]
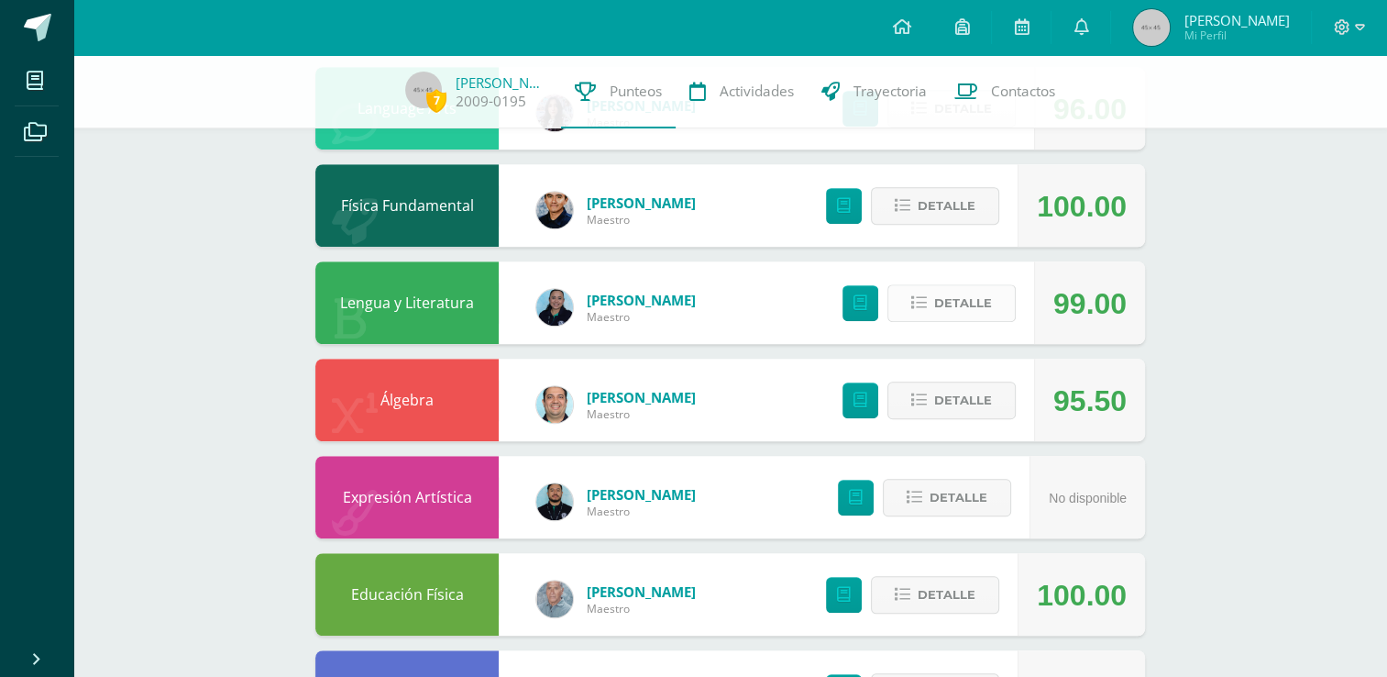
click at [927, 315] on button "Detalle" at bounding box center [951, 303] width 128 height 38
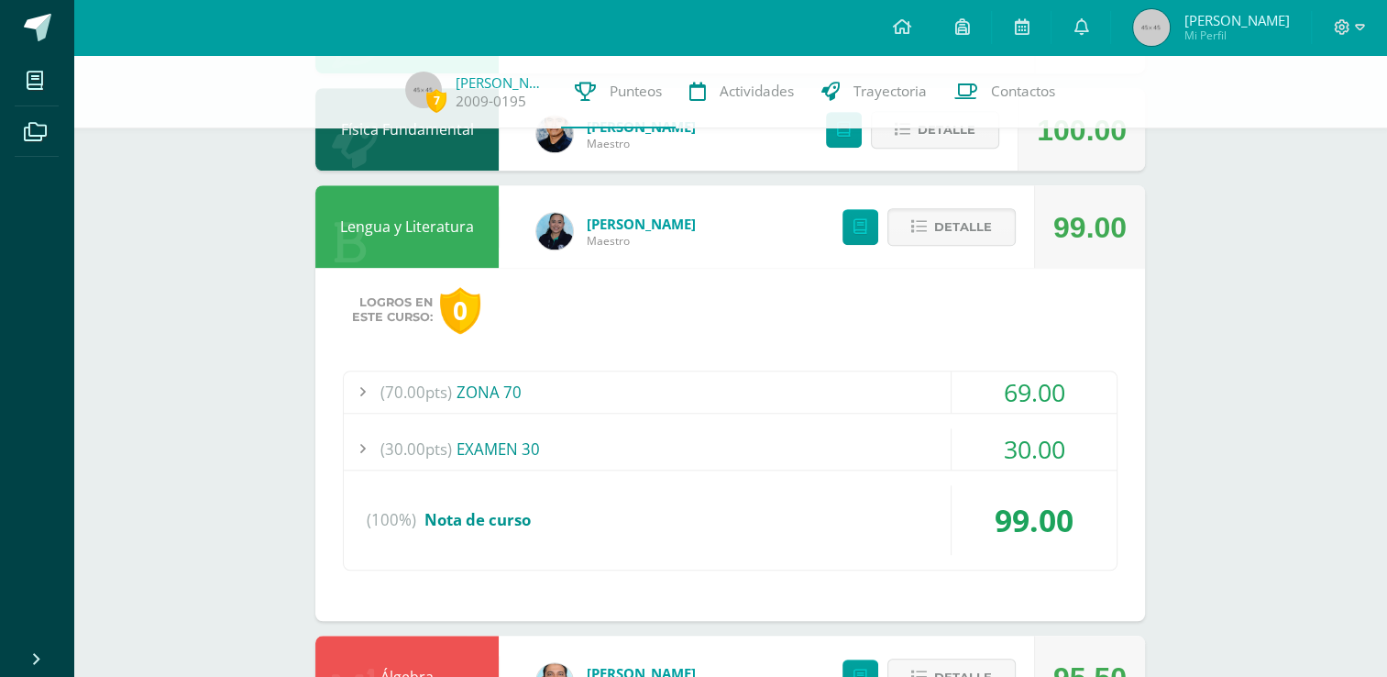
scroll to position [1349, 0]
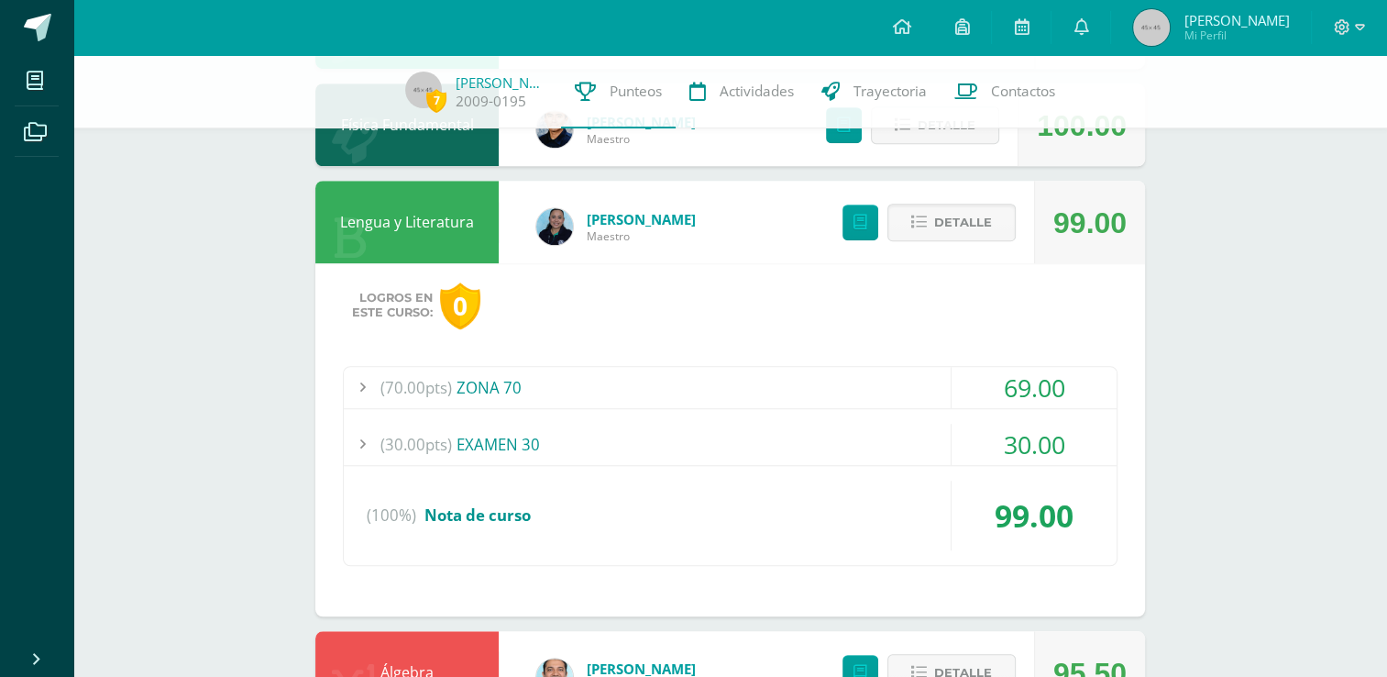
click at [528, 391] on div "(70.00pts) ZONA 70" at bounding box center [730, 387] width 773 height 41
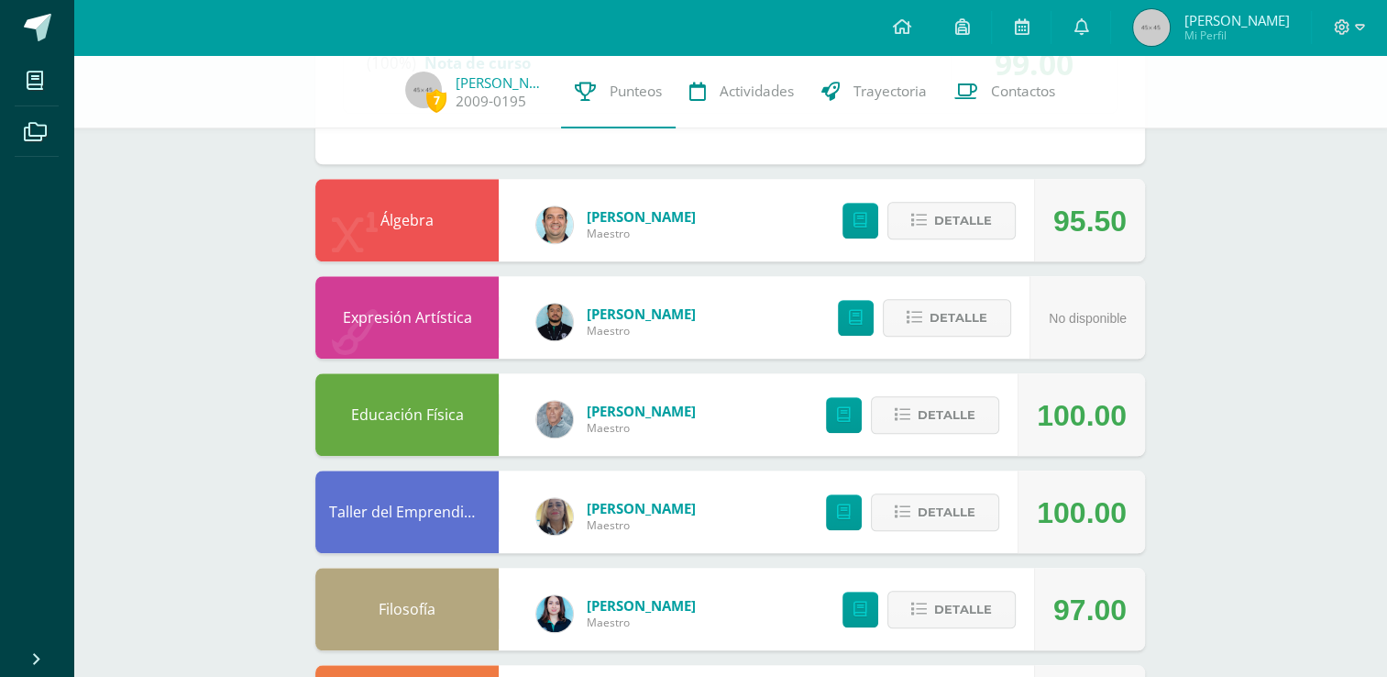
scroll to position [1799, 0]
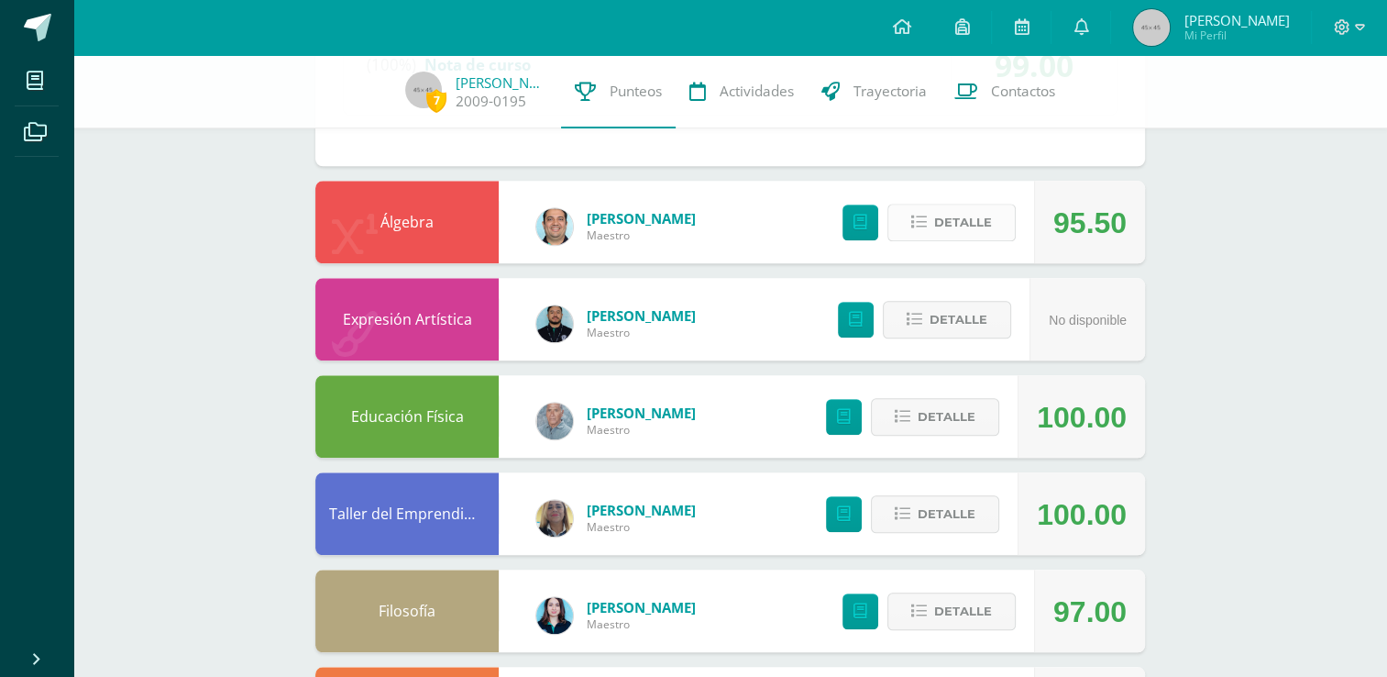
click at [948, 222] on span "Detalle" at bounding box center [963, 222] width 58 height 34
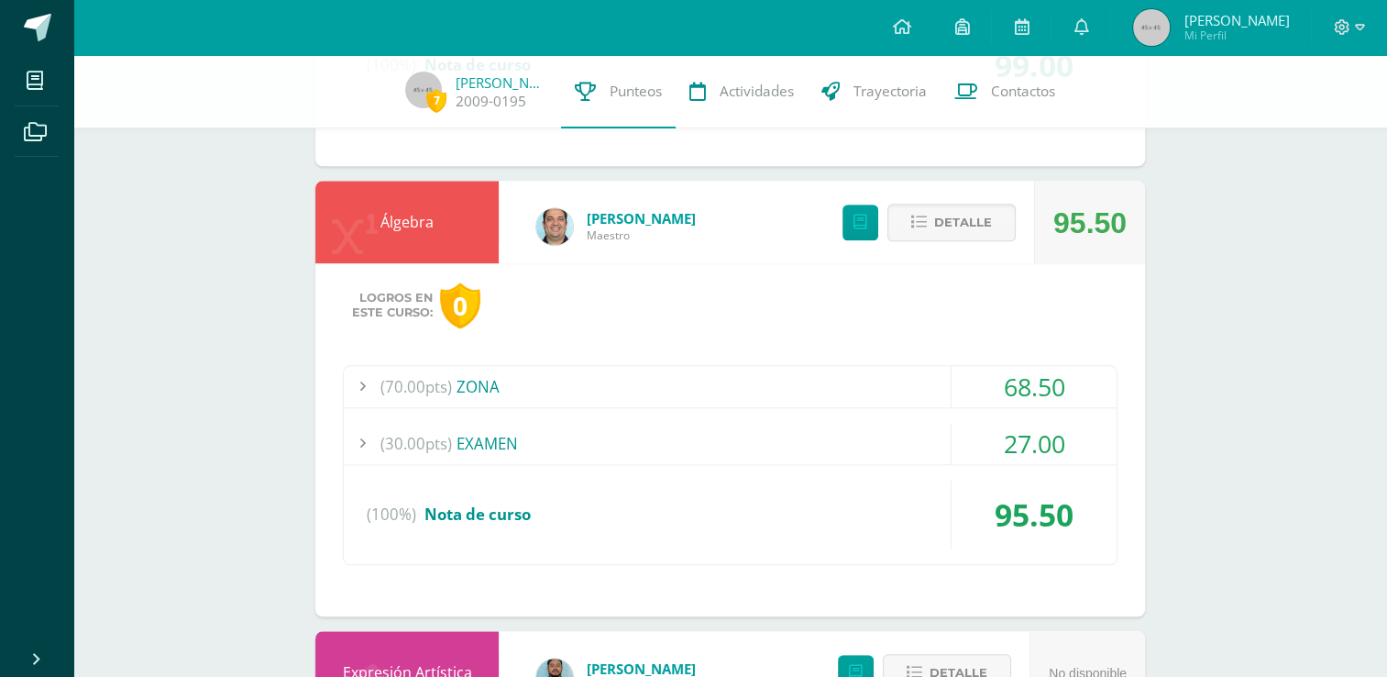
click at [506, 435] on div "(30.00pts) EXAMEN" at bounding box center [730, 443] width 773 height 41
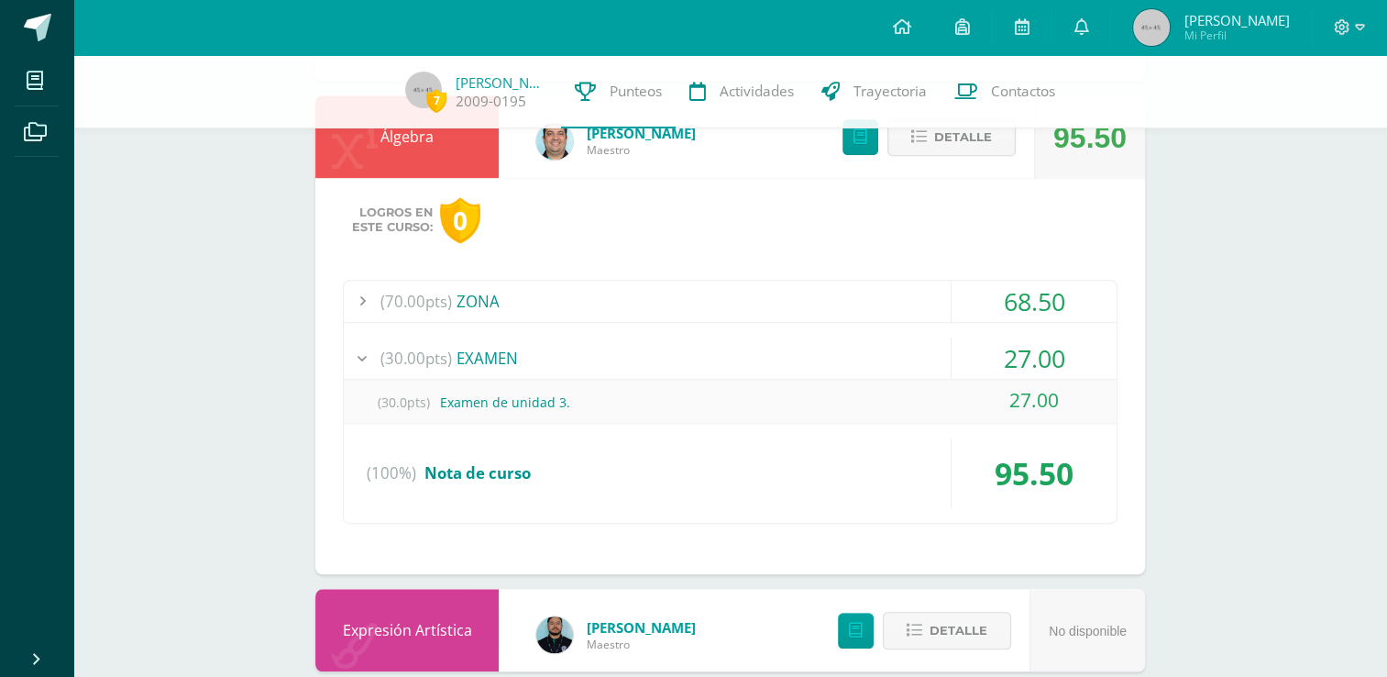
scroll to position [1580, 0]
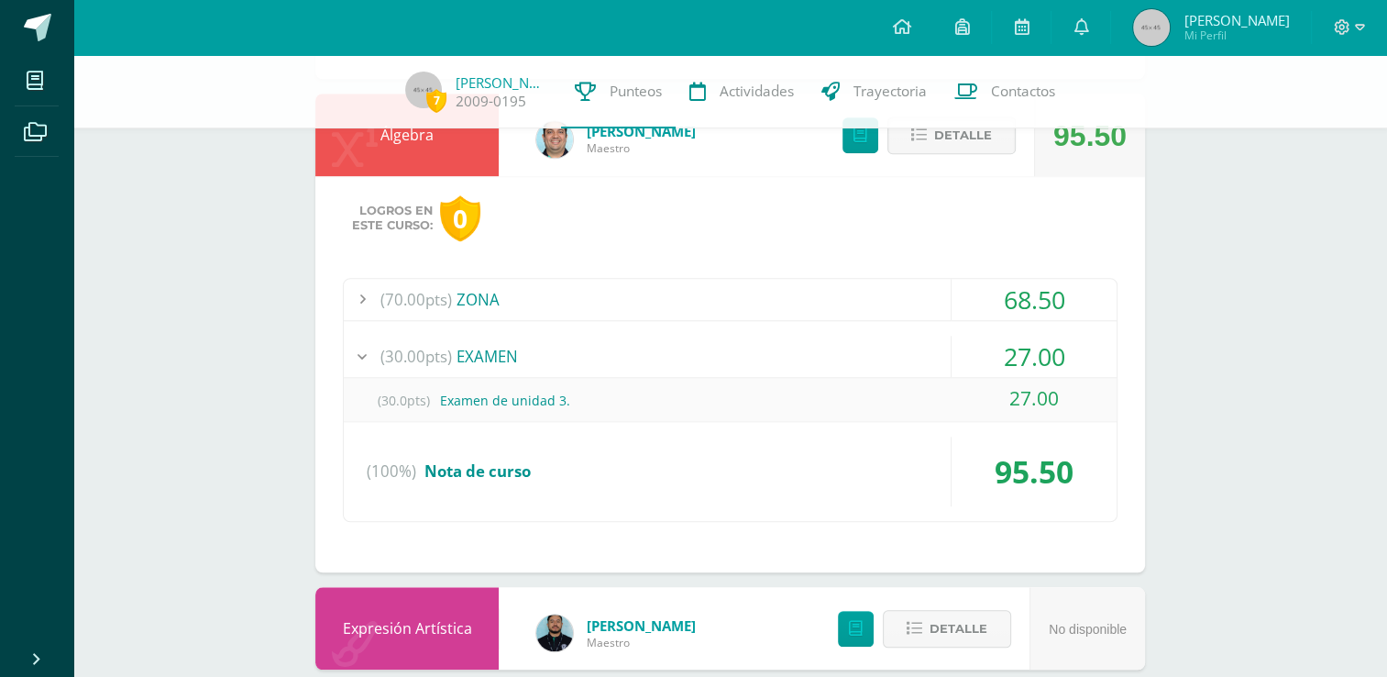
click at [557, 303] on div "(70.00pts) ZONA" at bounding box center [730, 299] width 773 height 41
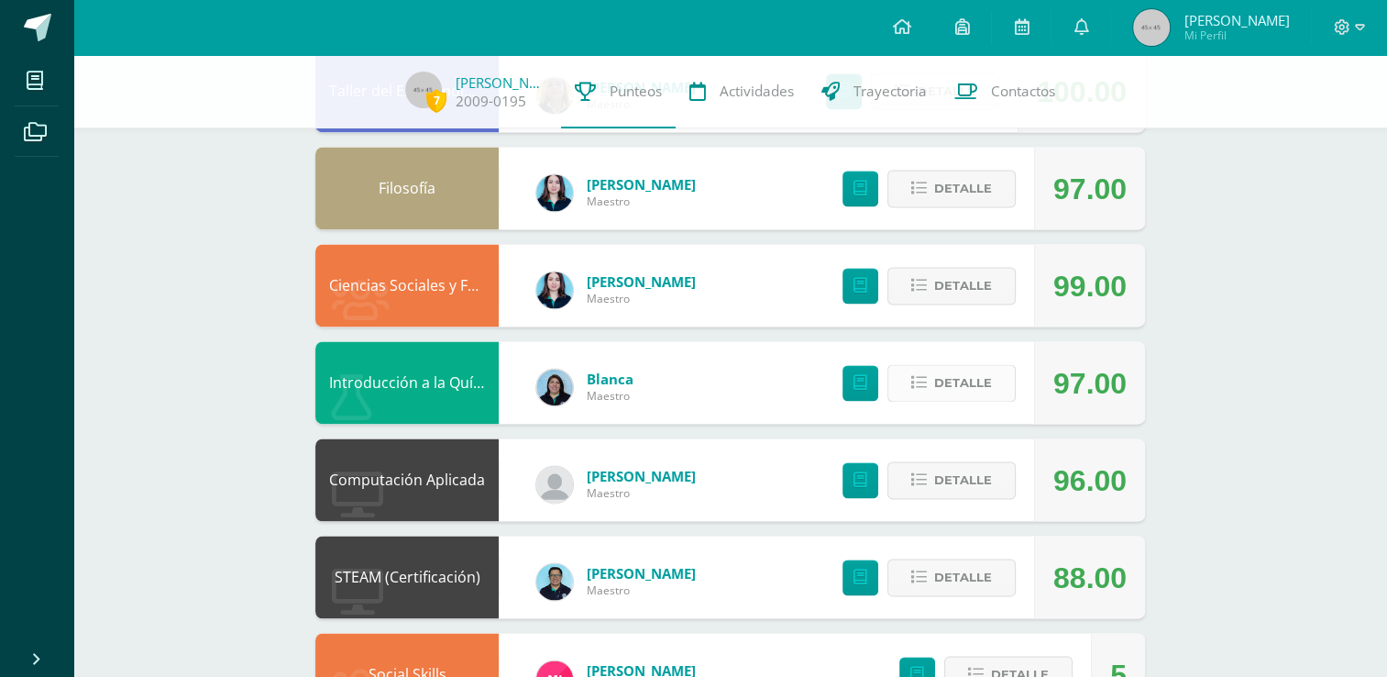
scroll to position [2790, 0]
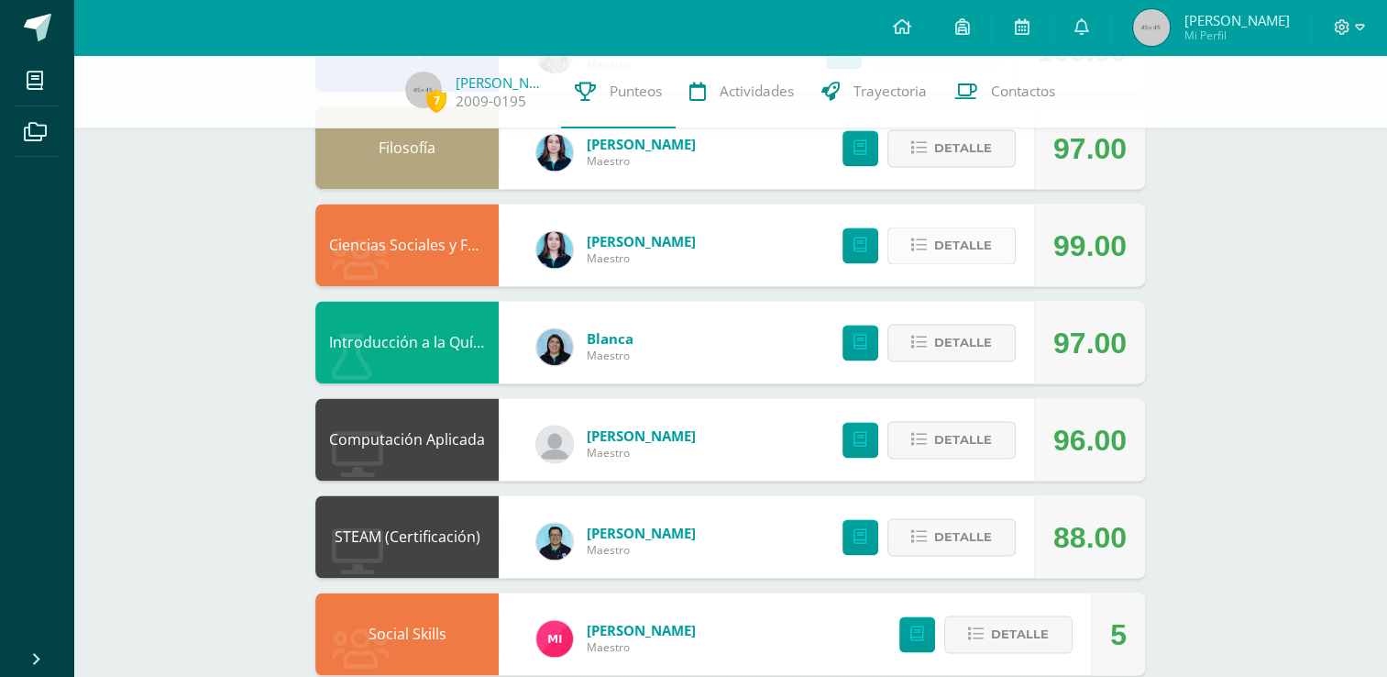
click at [926, 240] on icon at bounding box center [919, 245] width 16 height 16
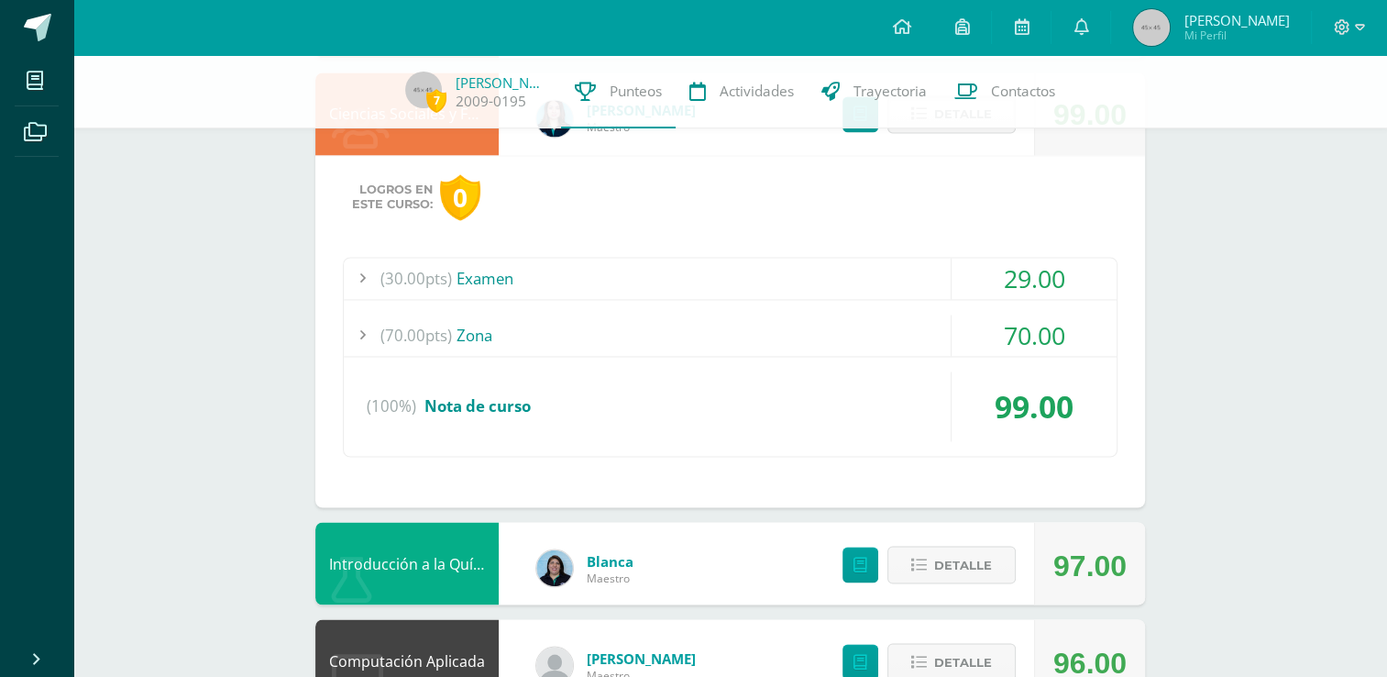
scroll to position [2925, 0]
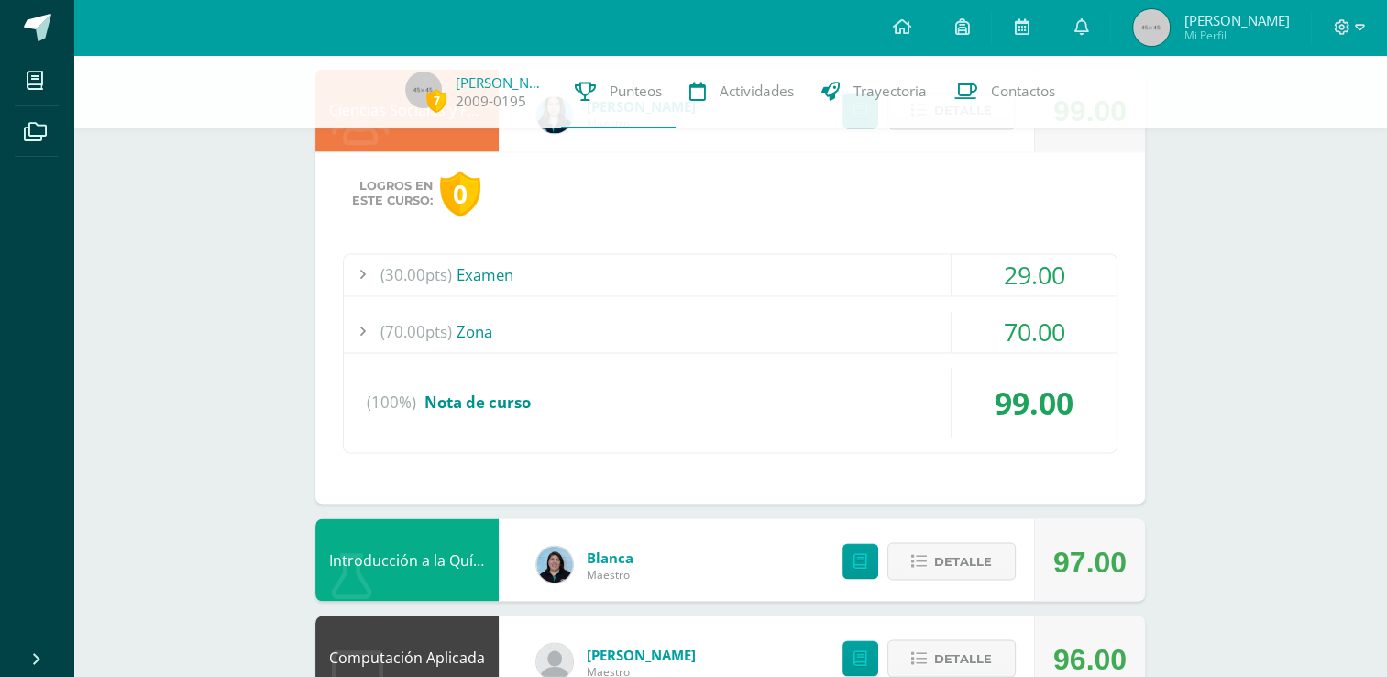
click at [680, 263] on div "(30.00pts) Examen" at bounding box center [730, 274] width 773 height 41
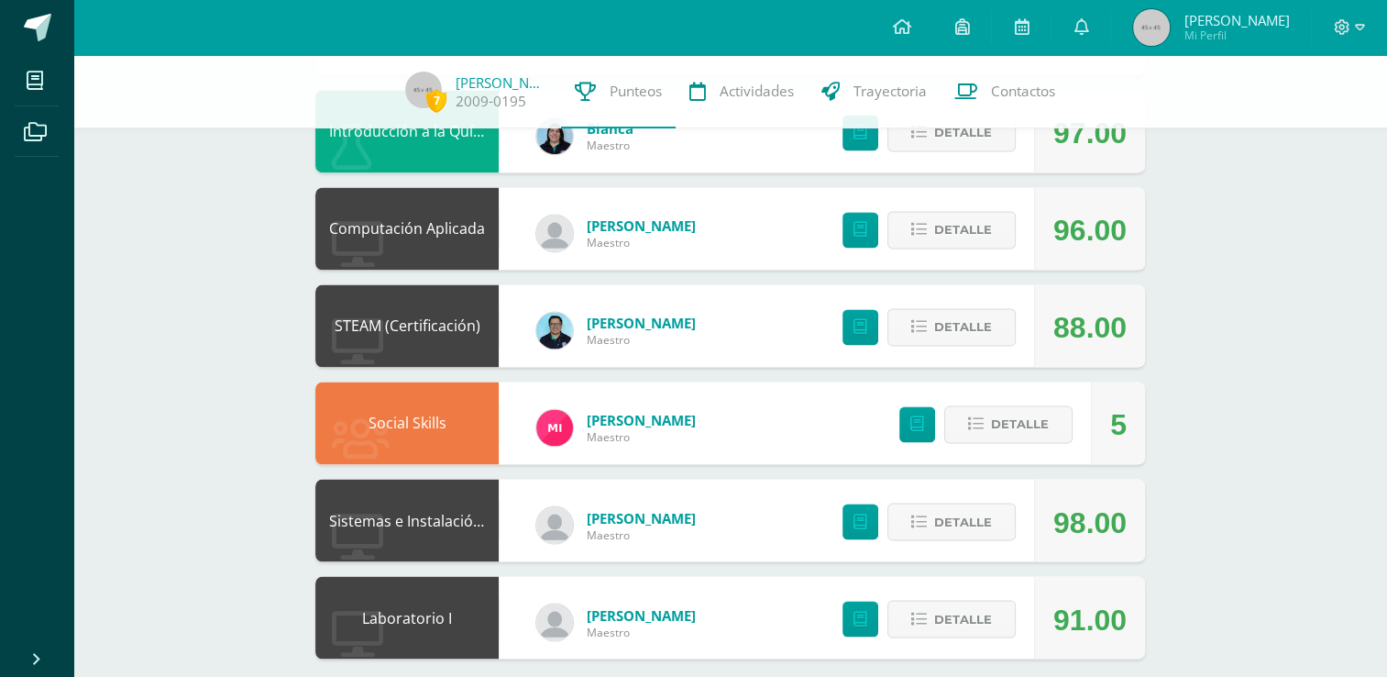
scroll to position [3018, 0]
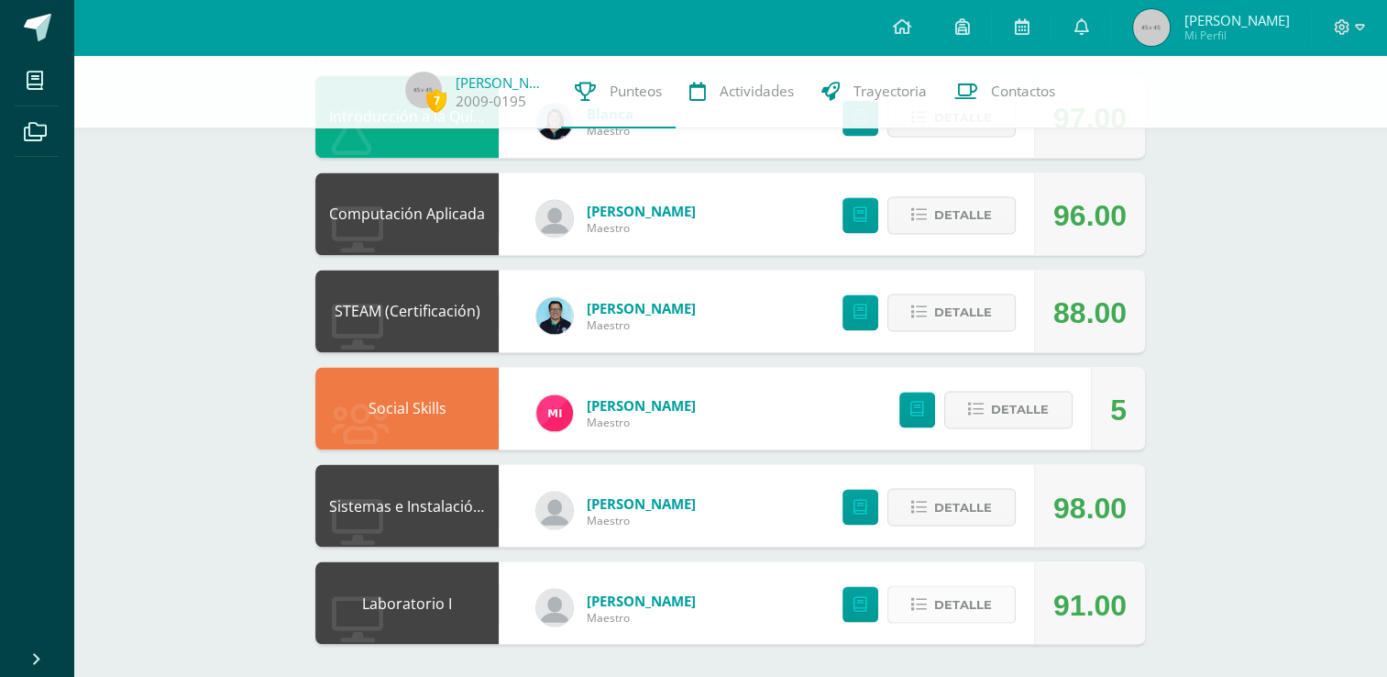
click at [963, 598] on span "Detalle" at bounding box center [963, 604] width 58 height 34
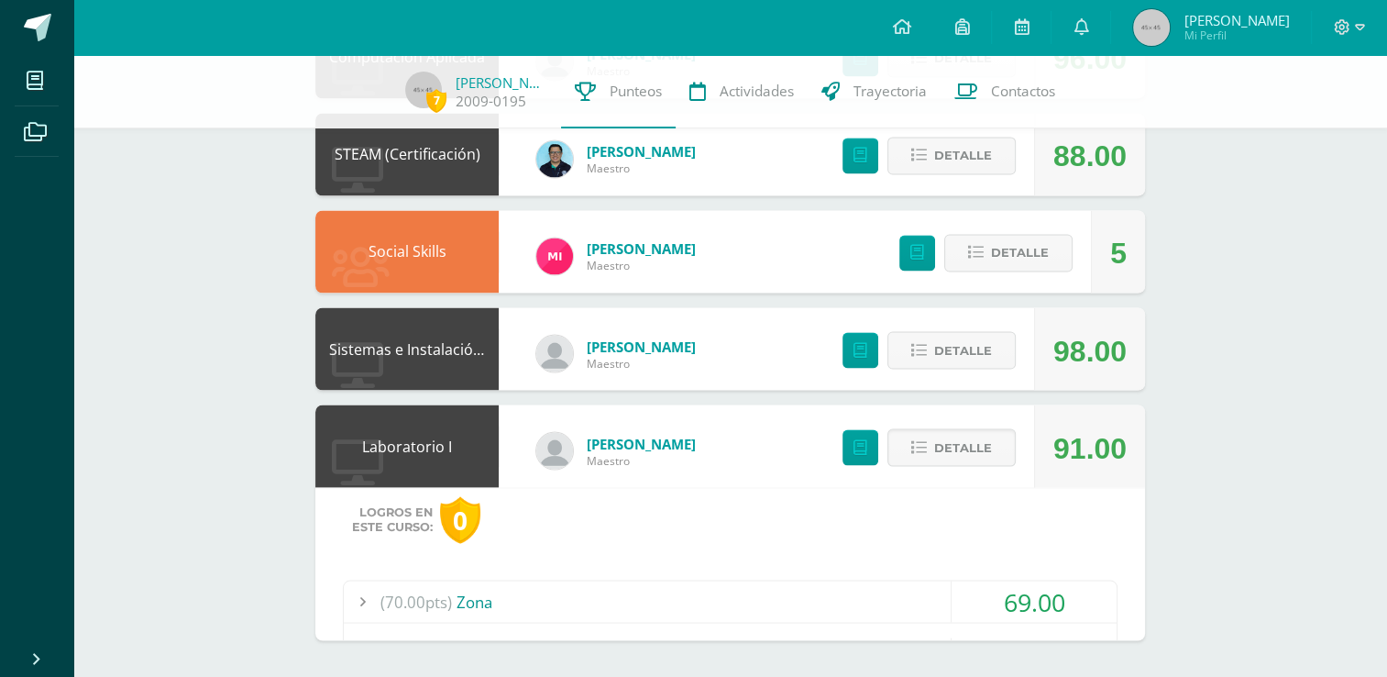
scroll to position [3369, 0]
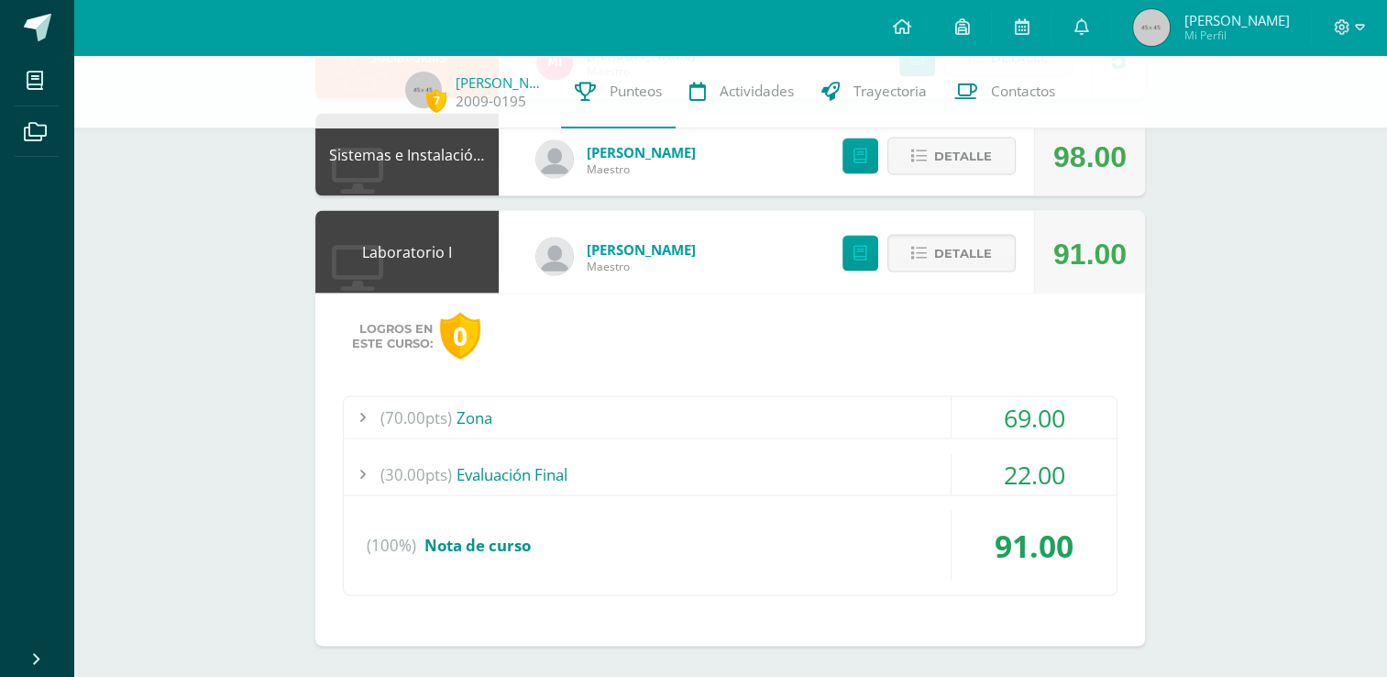
click at [733, 468] on div "(30.00pts) Evaluación Final" at bounding box center [730, 473] width 773 height 41
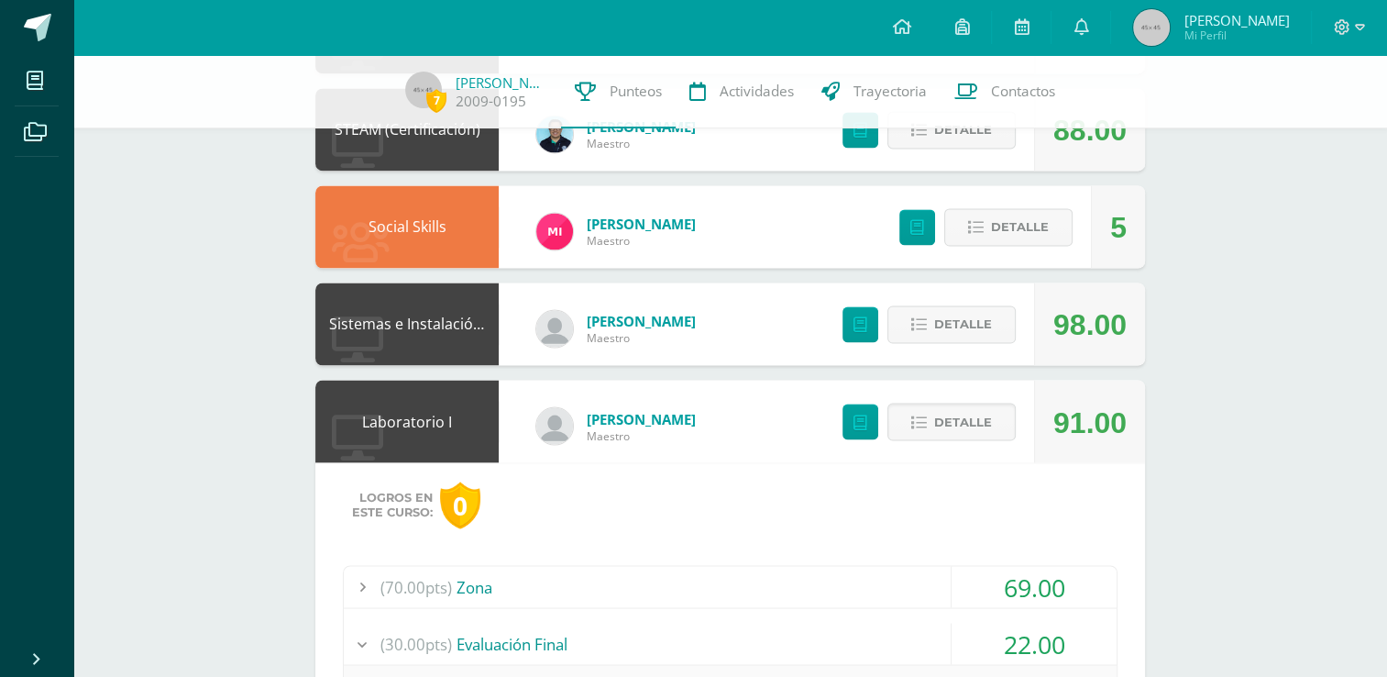
scroll to position [3067, 0]
click at [978, 328] on span "Detalle" at bounding box center [963, 325] width 58 height 34
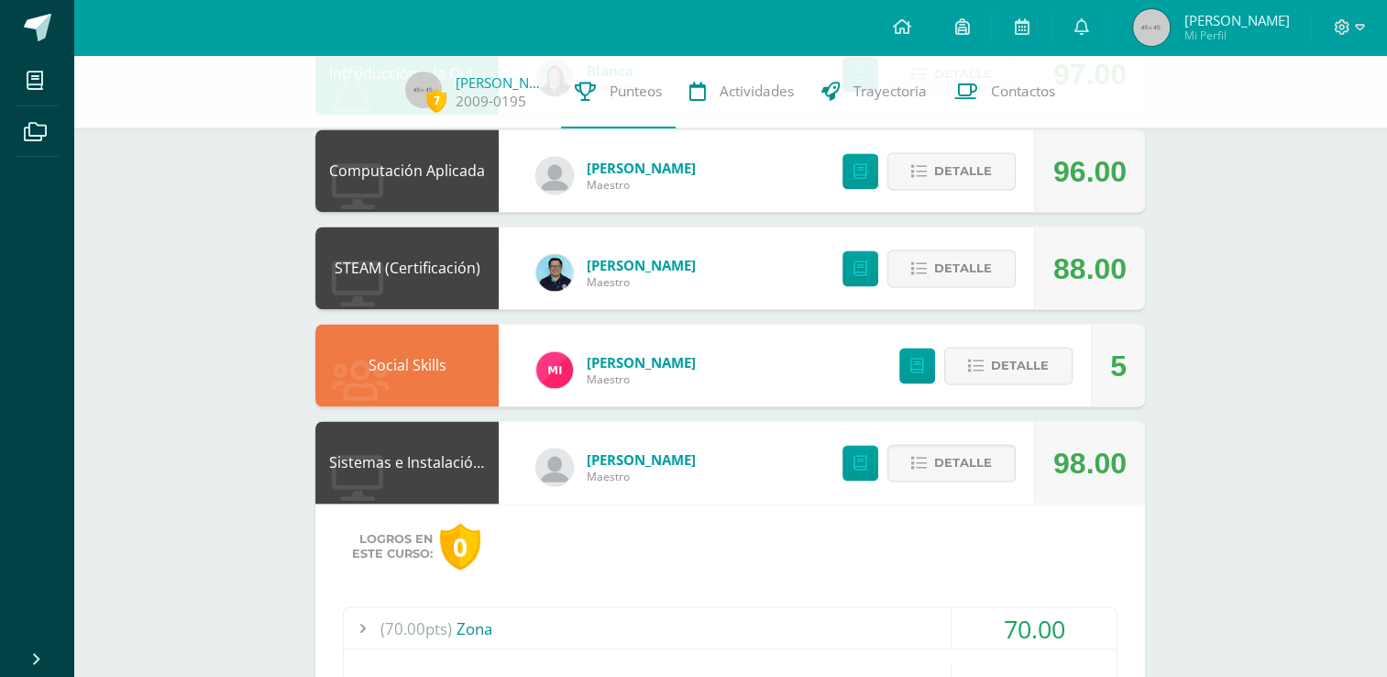
scroll to position [2930, 0]
click at [990, 170] on span "Detalle" at bounding box center [963, 171] width 58 height 34
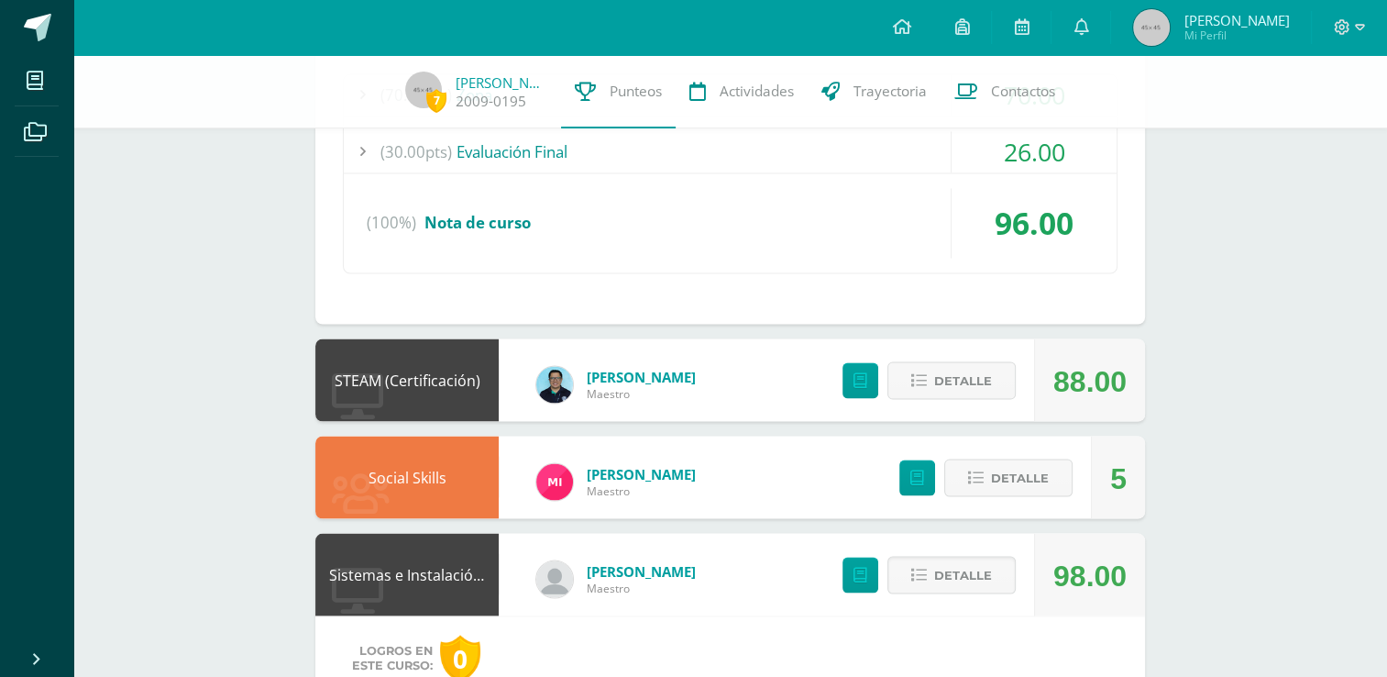
scroll to position [3168, 0]
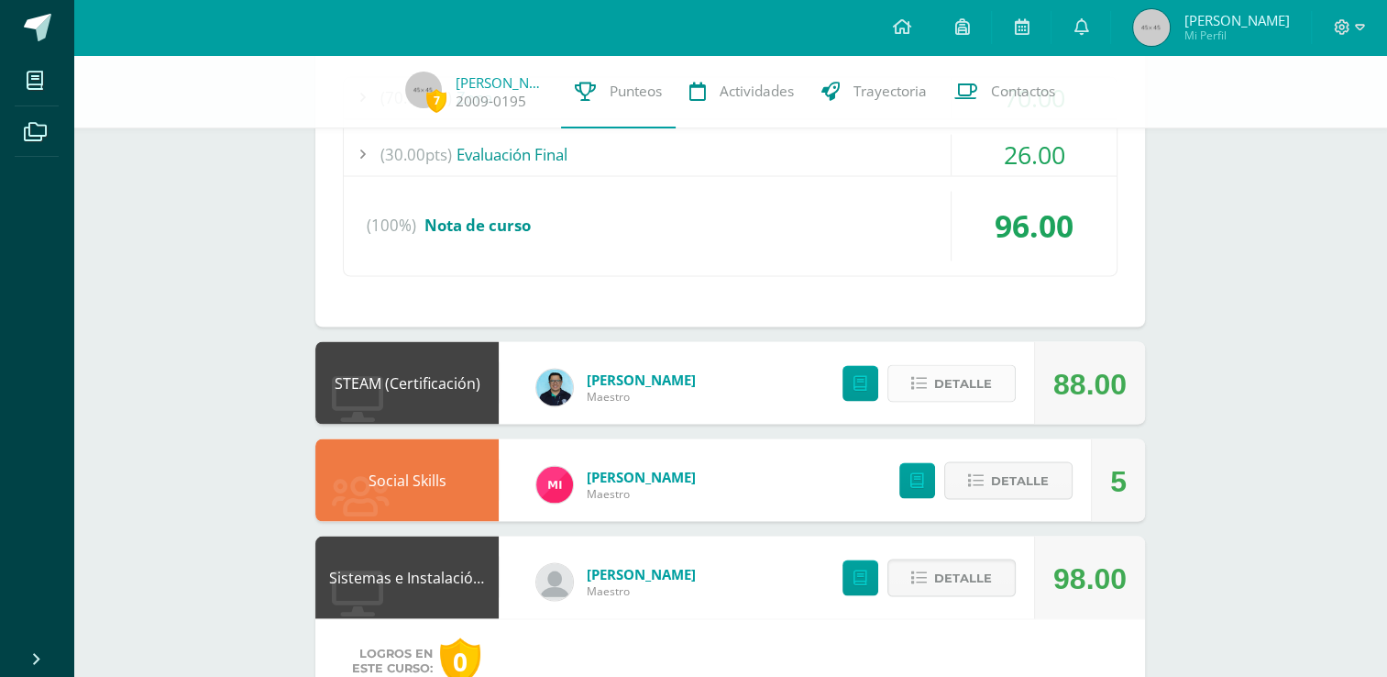
click at [914, 384] on icon at bounding box center [919, 383] width 16 height 16
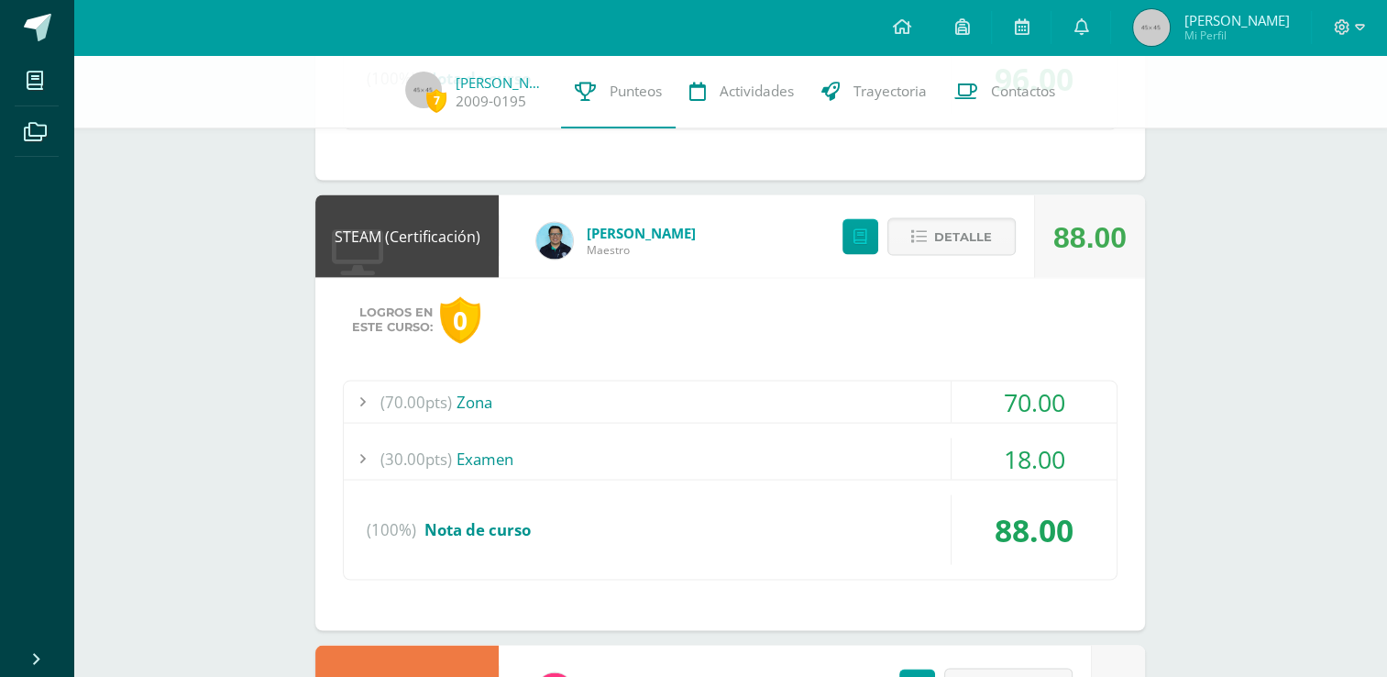
scroll to position [3318, 0]
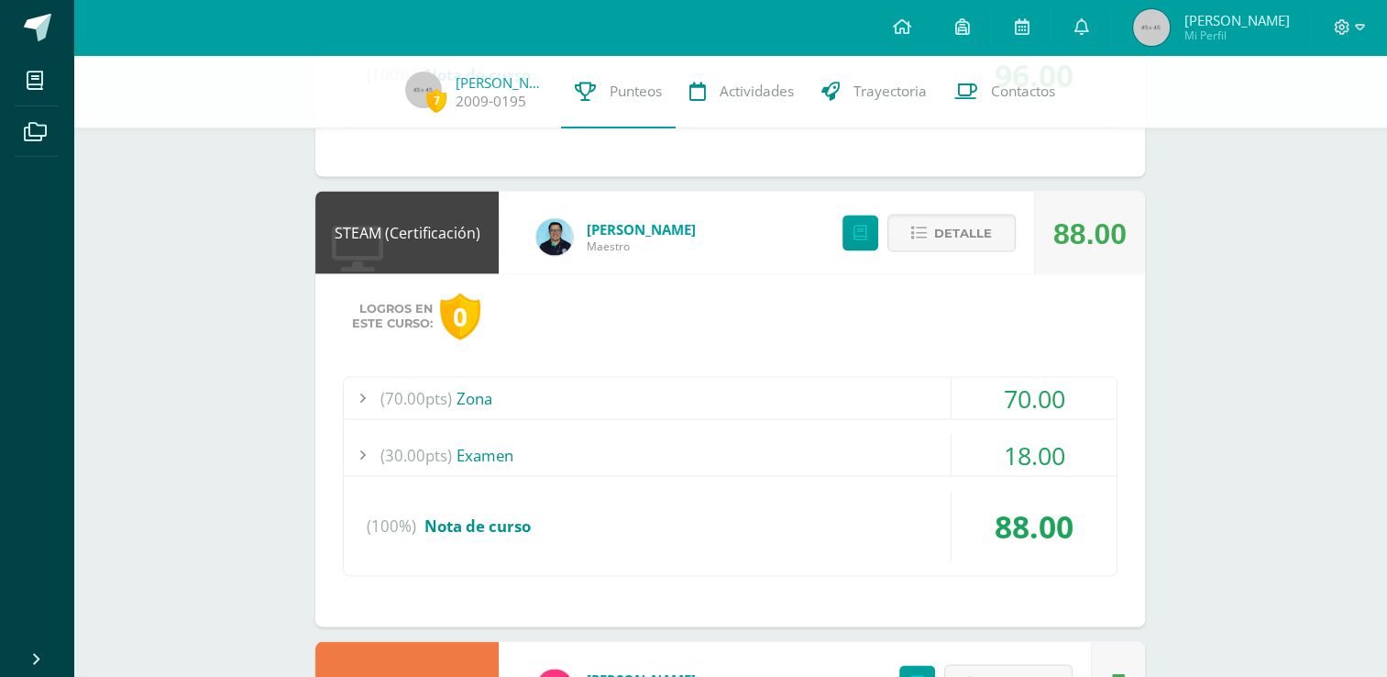
click at [845, 434] on div "(30.00pts) Examen" at bounding box center [730, 454] width 773 height 41
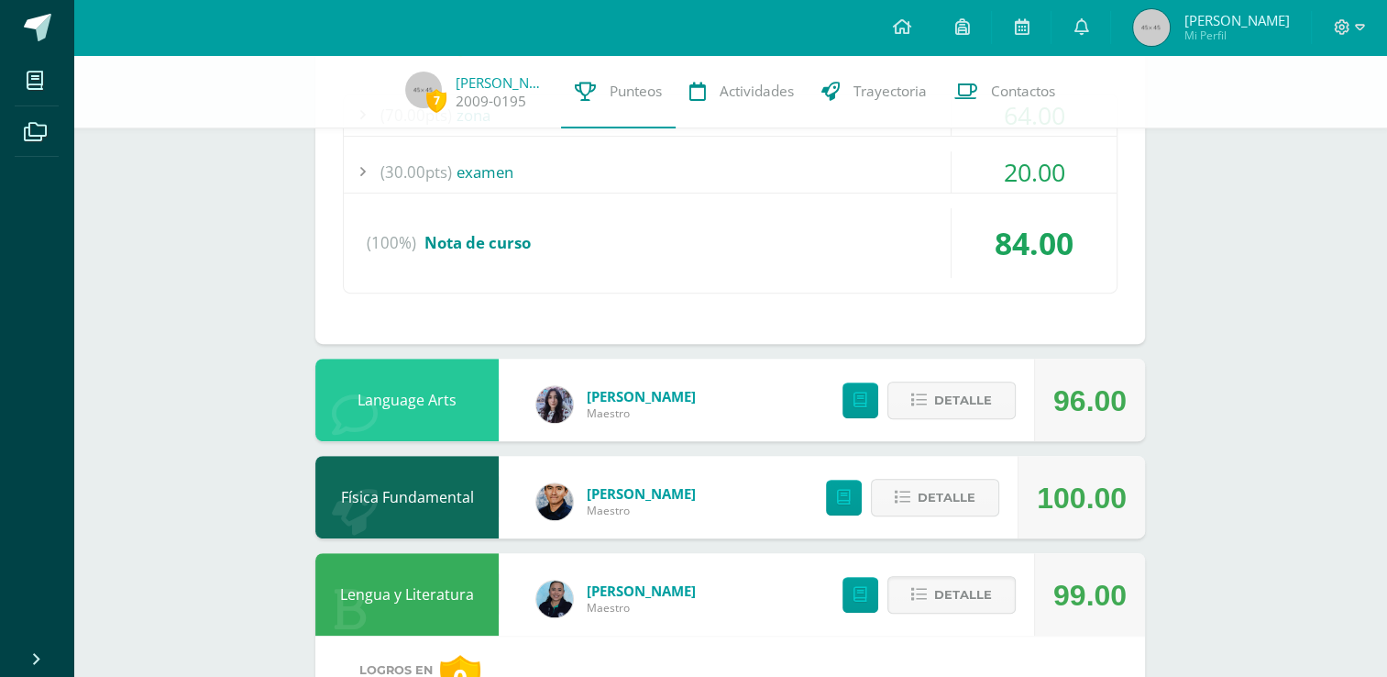
scroll to position [663, 0]
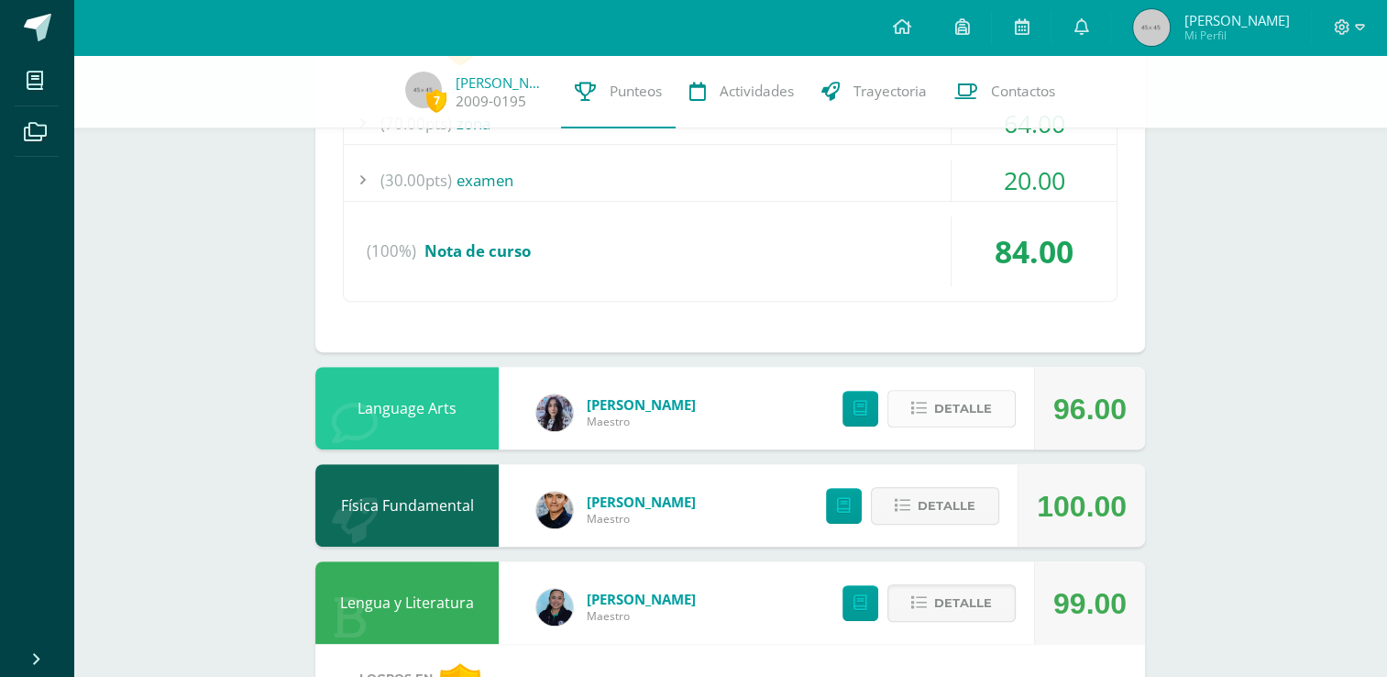
click at [941, 410] on span "Detalle" at bounding box center [963, 408] width 58 height 34
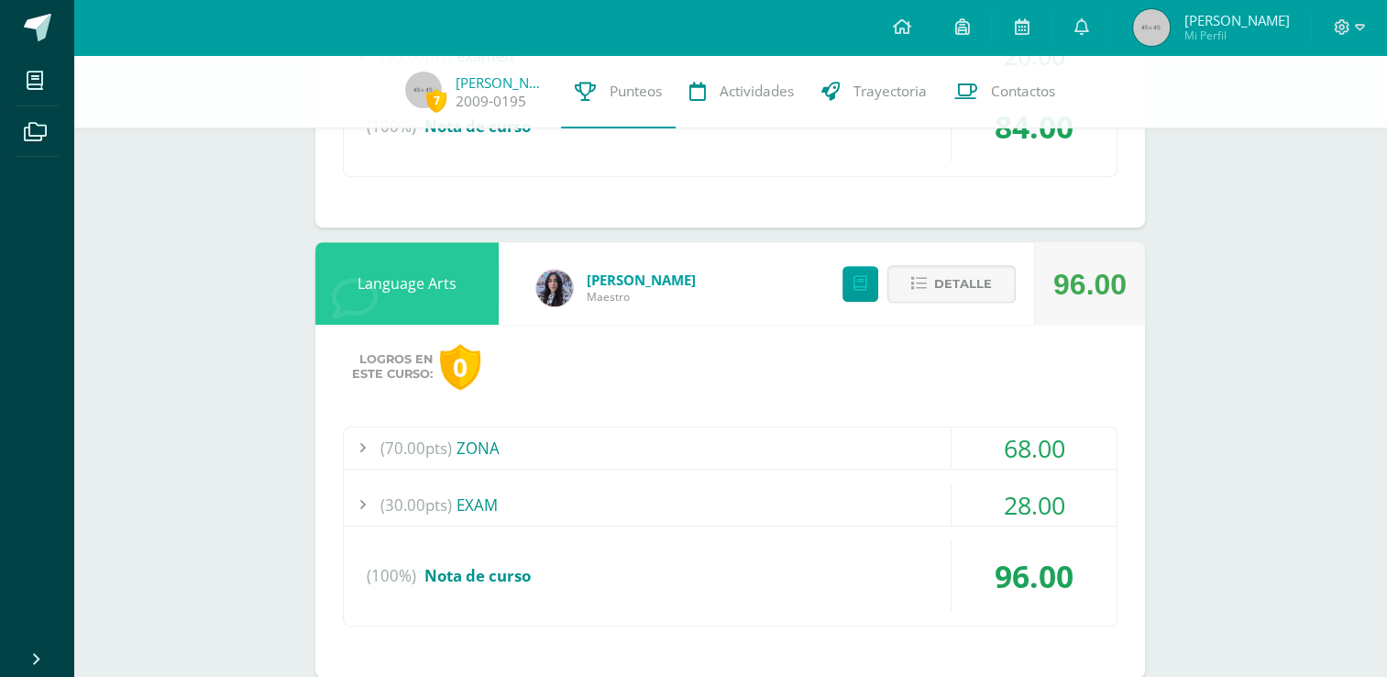
scroll to position [794, 0]
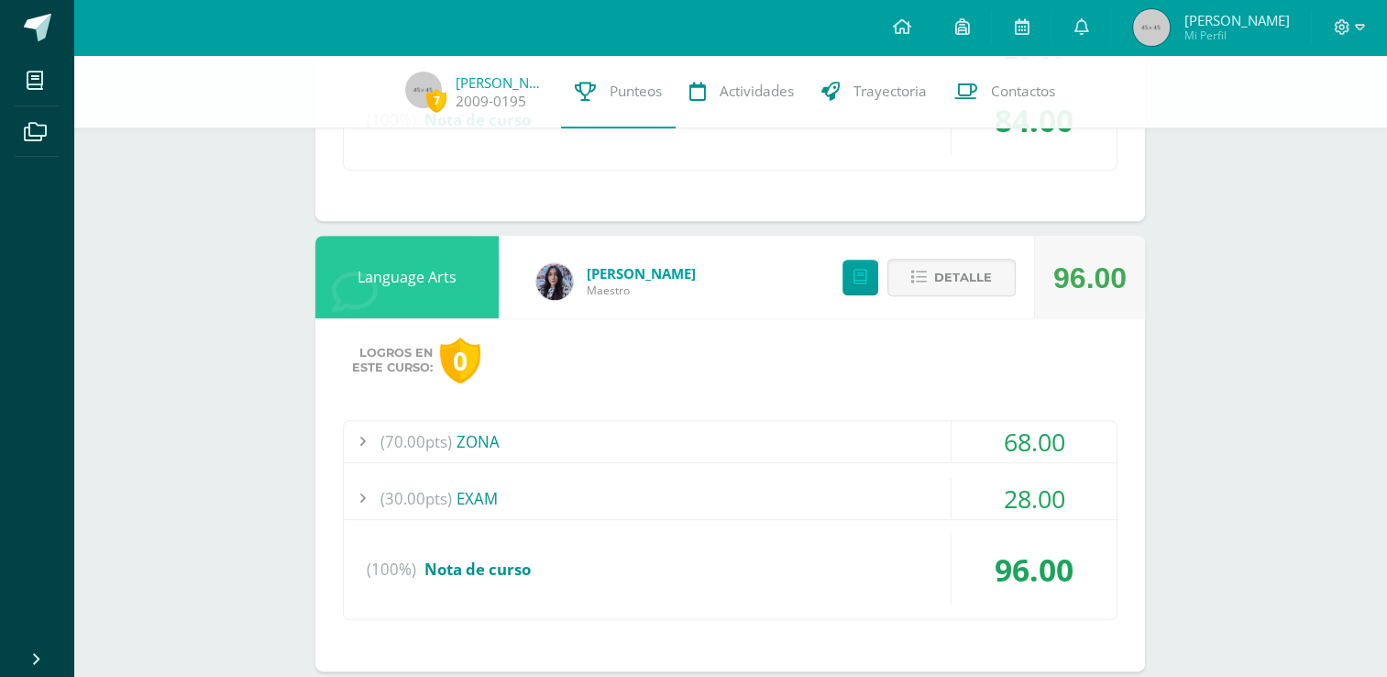
click at [633, 483] on div "(30.00pts) EXAM" at bounding box center [730, 498] width 773 height 41
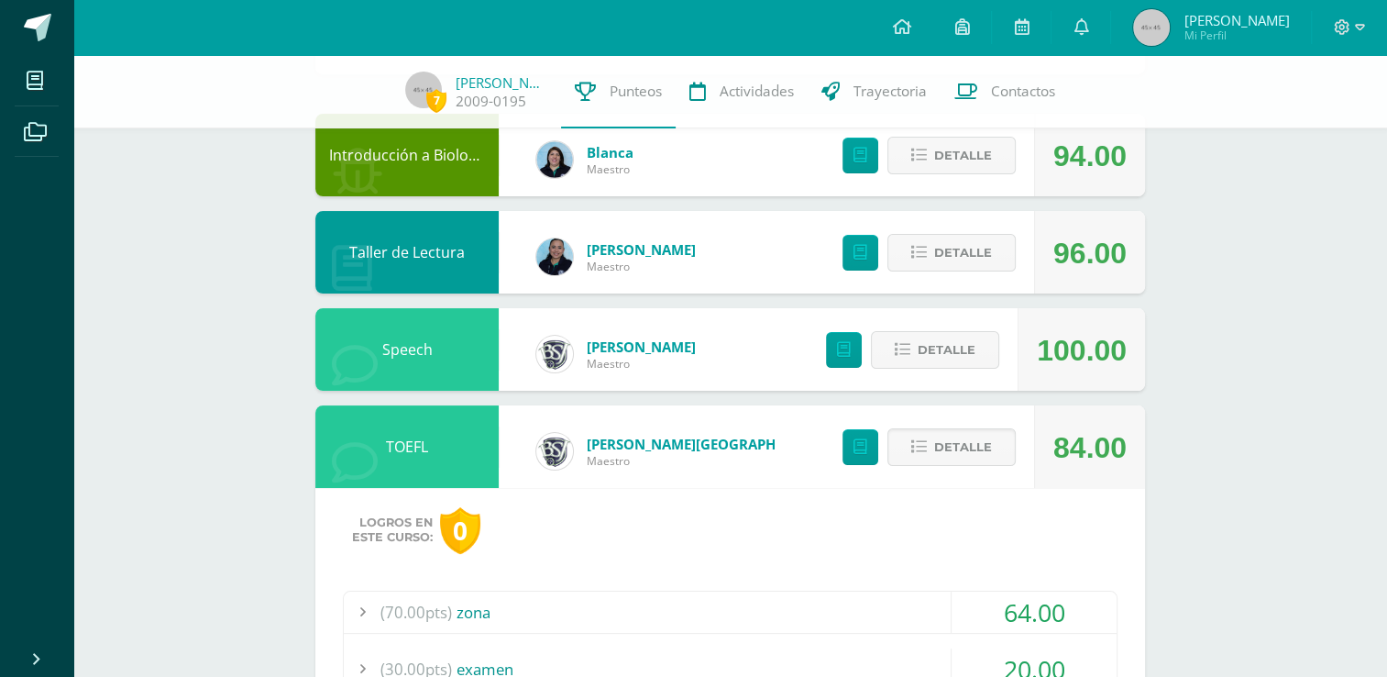
scroll to position [0, 0]
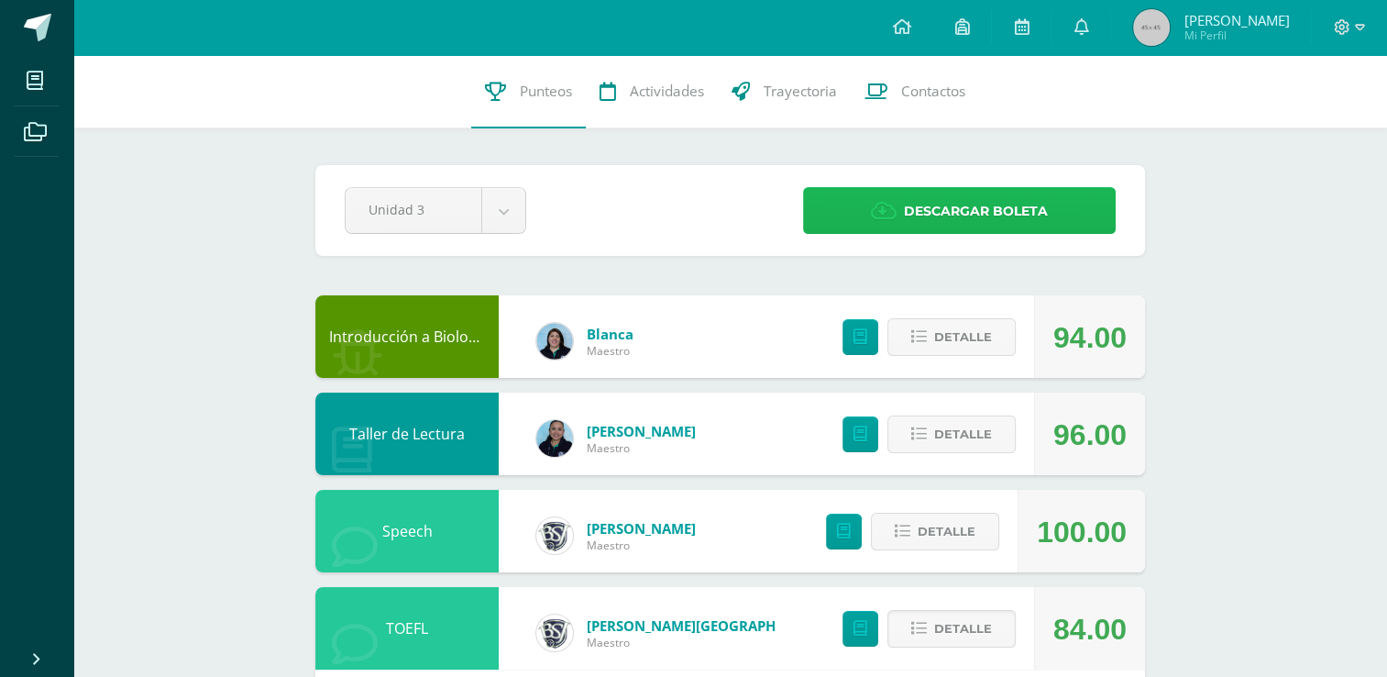
click at [974, 229] on span "Descargar boleta" at bounding box center [976, 211] width 144 height 45
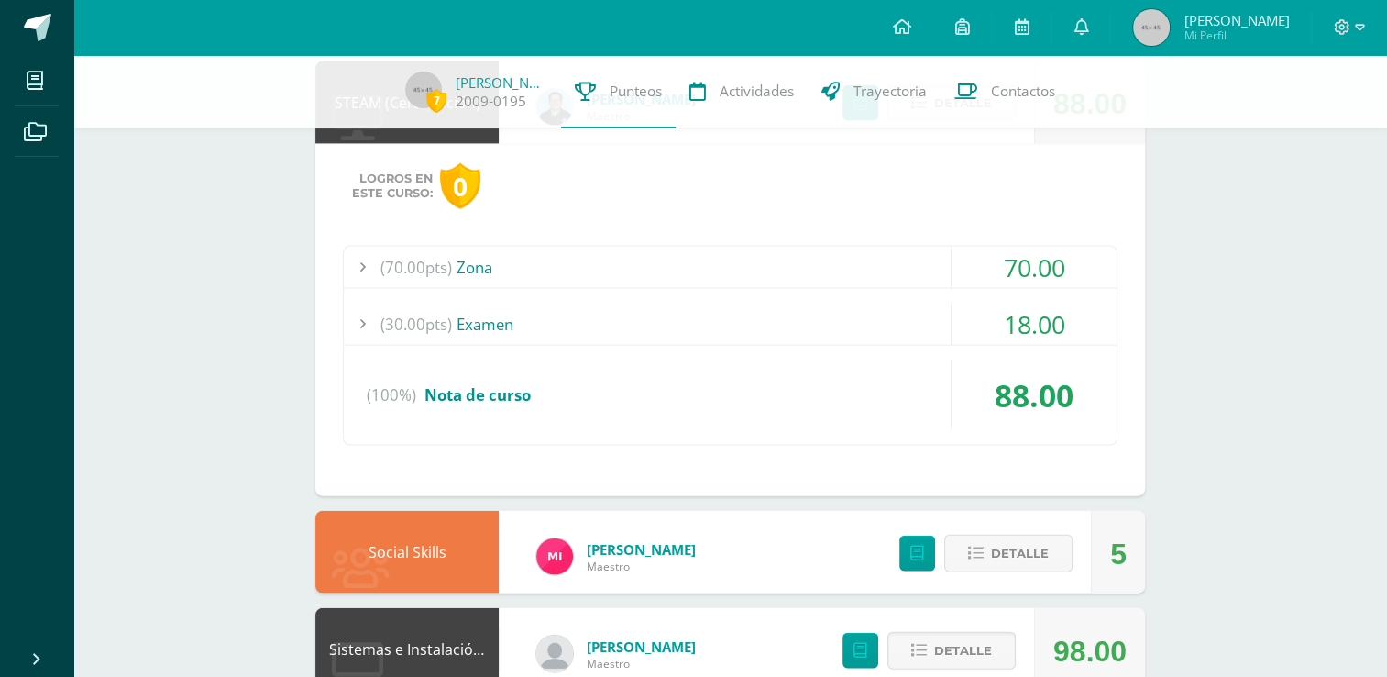
scroll to position [4689, 0]
